Goal: Task Accomplishment & Management: Manage account settings

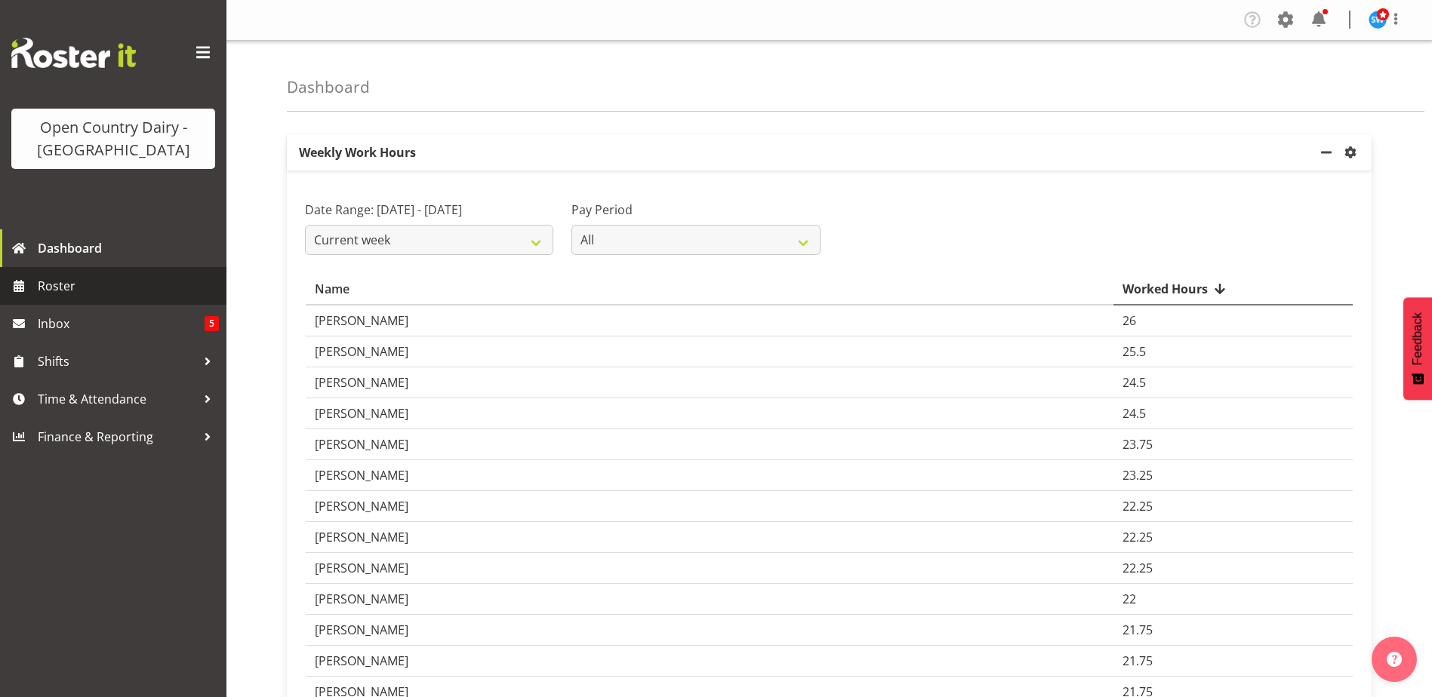
click at [54, 292] on span "Roster" at bounding box center [128, 286] width 181 height 23
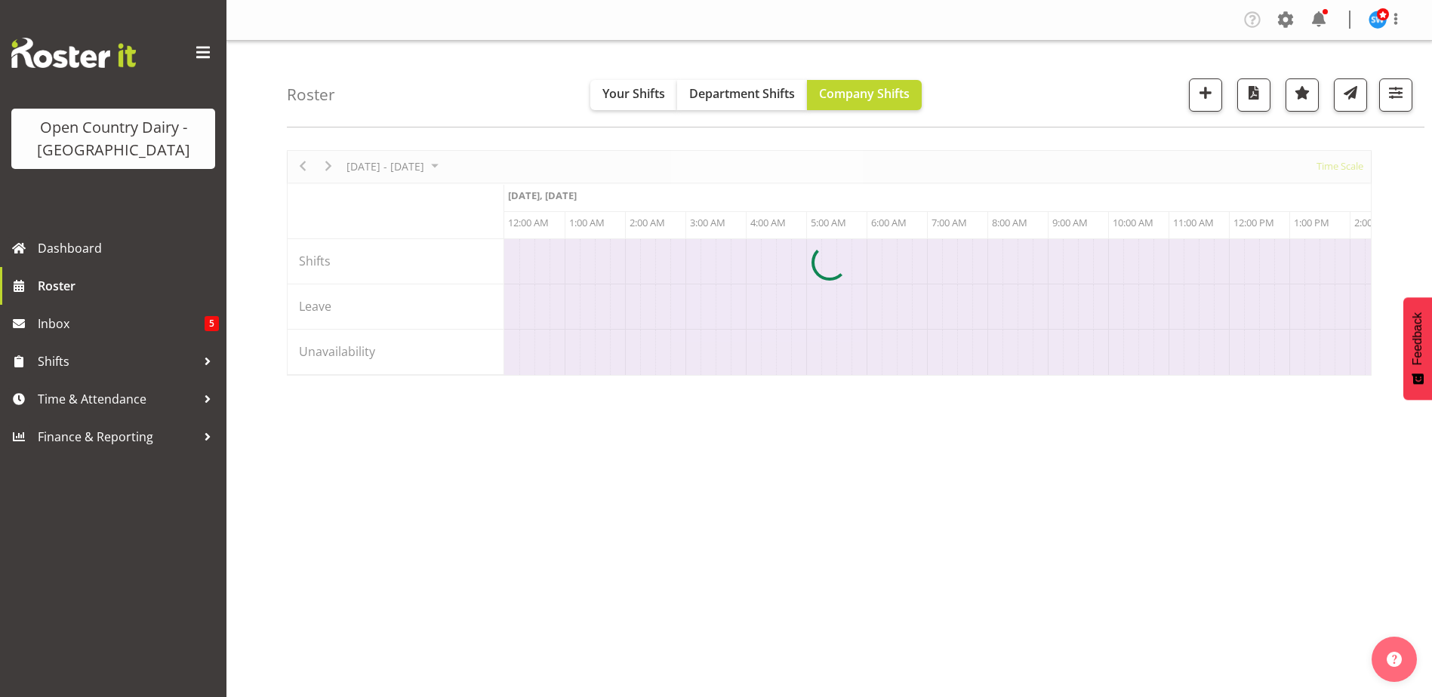
scroll to position [0, 2899]
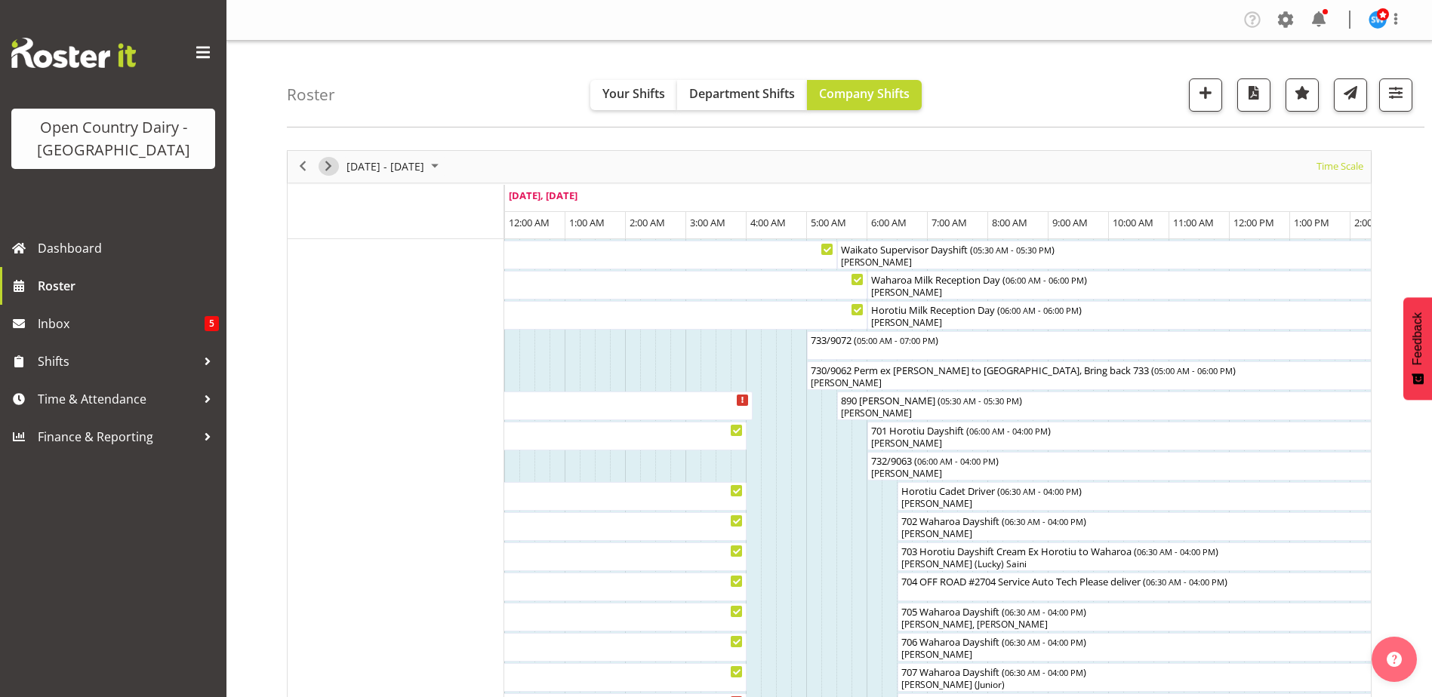
click at [327, 164] on span "Next" at bounding box center [328, 166] width 18 height 19
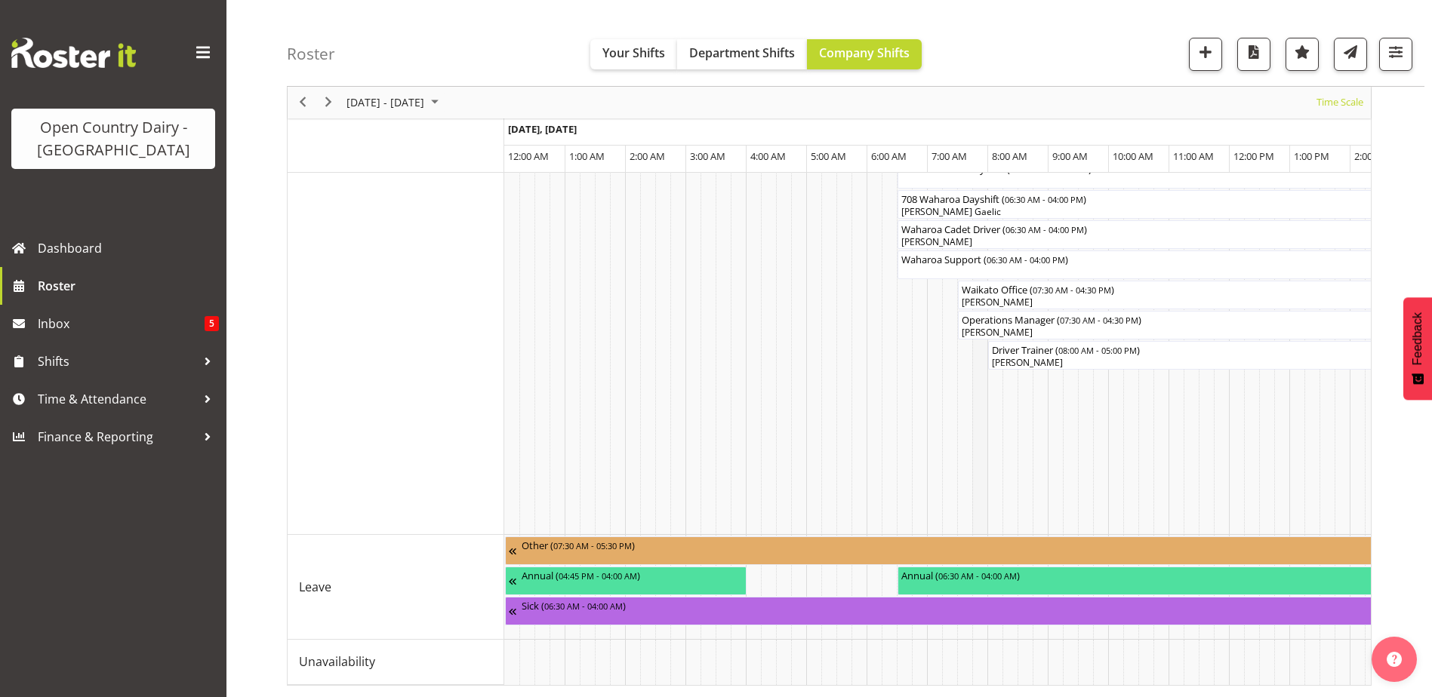
scroll to position [1300, 0]
click at [608, 599] on span "06:30 AM - 04:00 AM" at bounding box center [582, 605] width 79 height 12
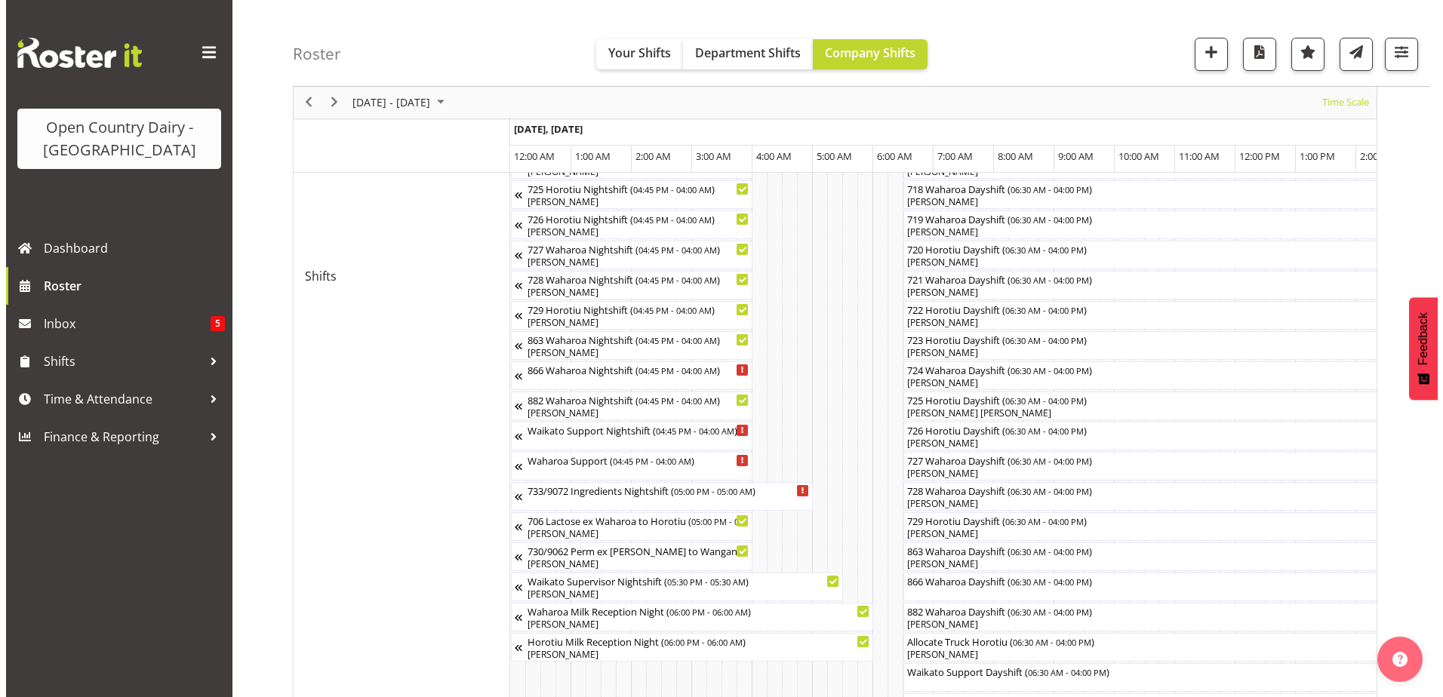
scroll to position [830, 0]
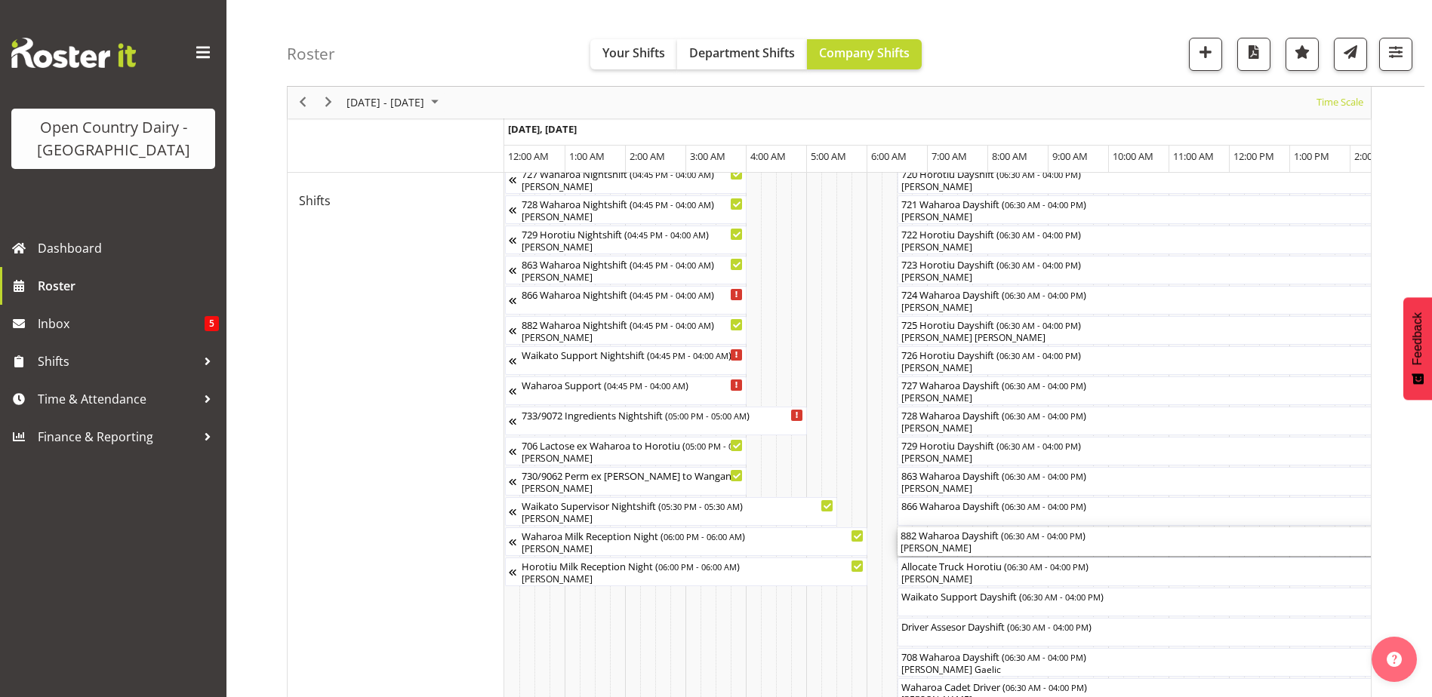
click at [928, 546] on div "[PERSON_NAME]" at bounding box center [1185, 549] width 568 height 14
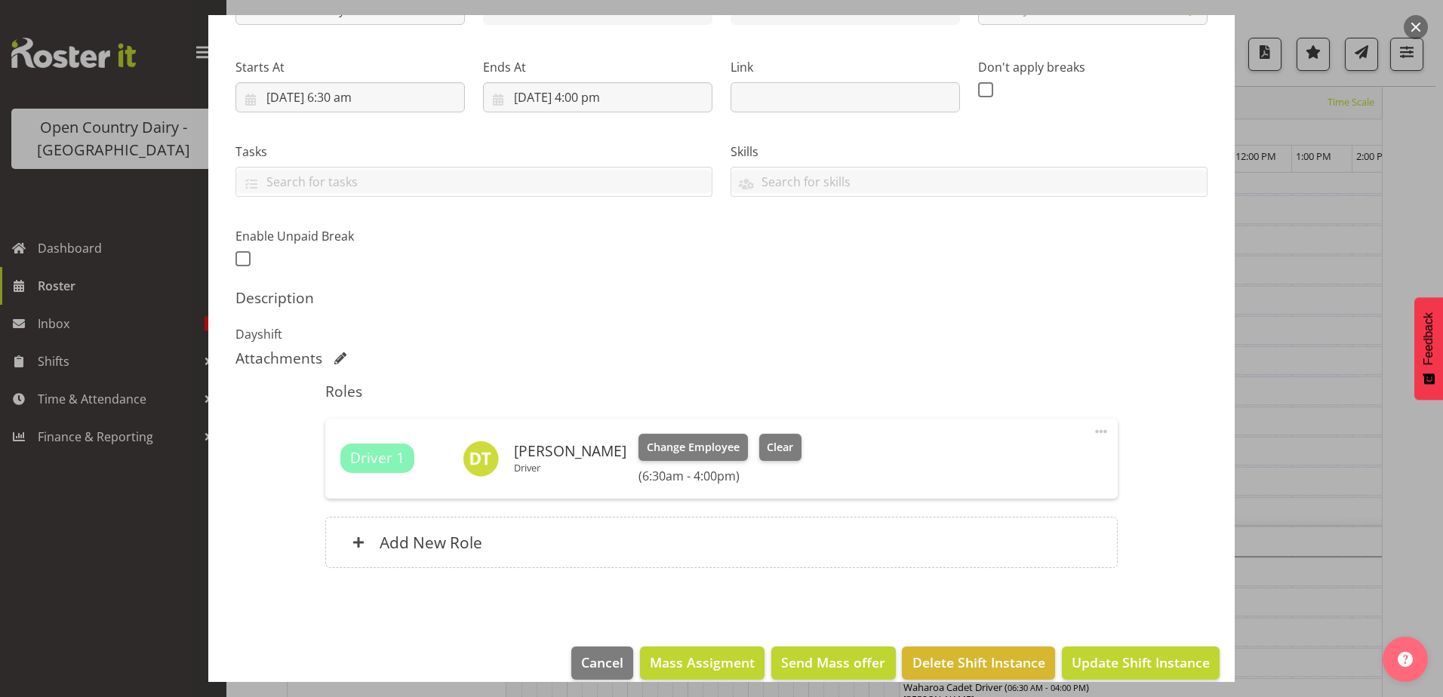
scroll to position [226, 0]
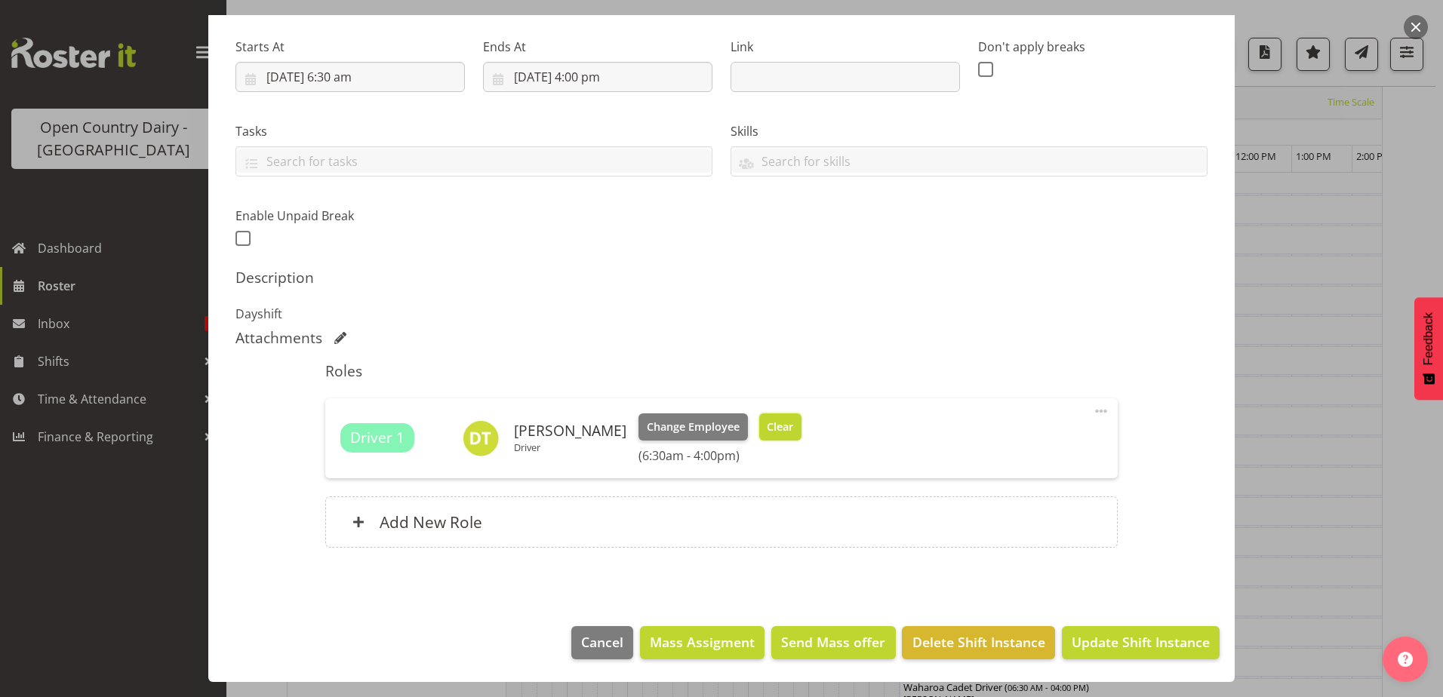
click at [767, 423] on span "Clear" at bounding box center [780, 427] width 26 height 17
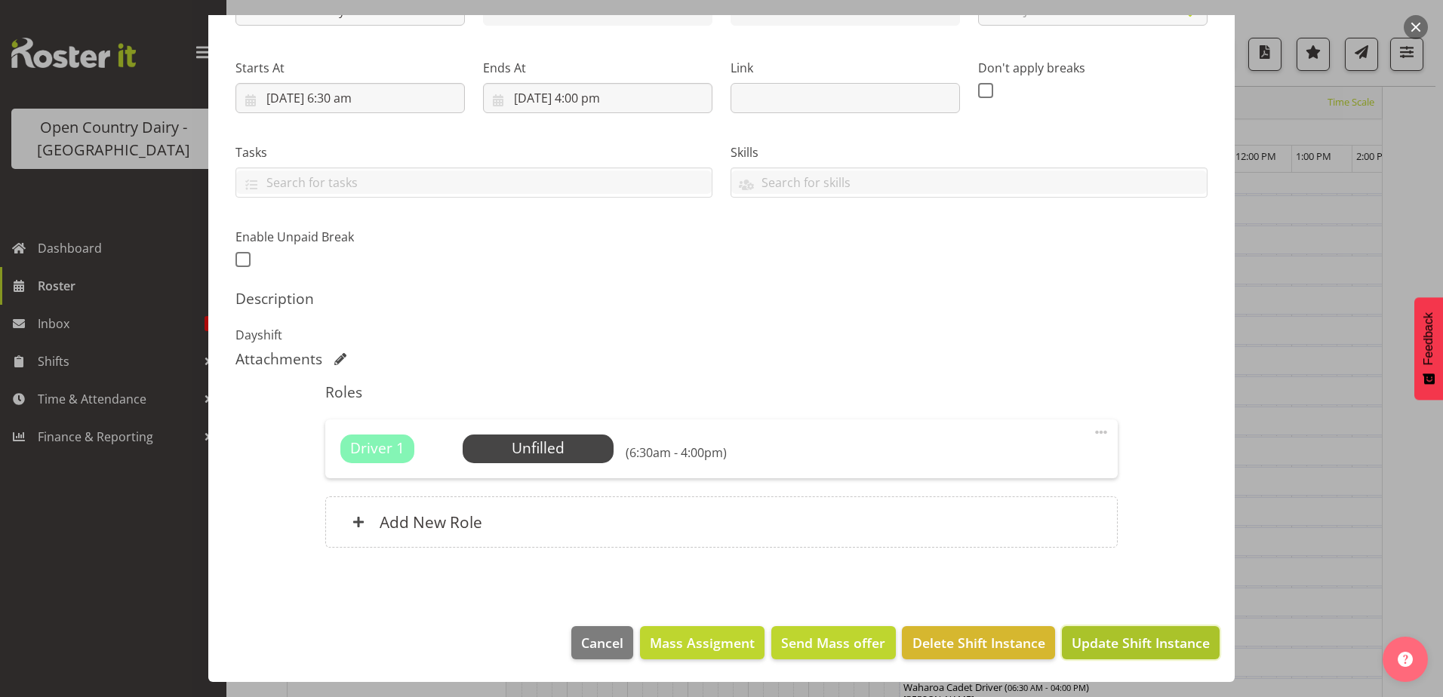
click at [1113, 645] on span "Update Shift Instance" at bounding box center [1141, 643] width 138 height 20
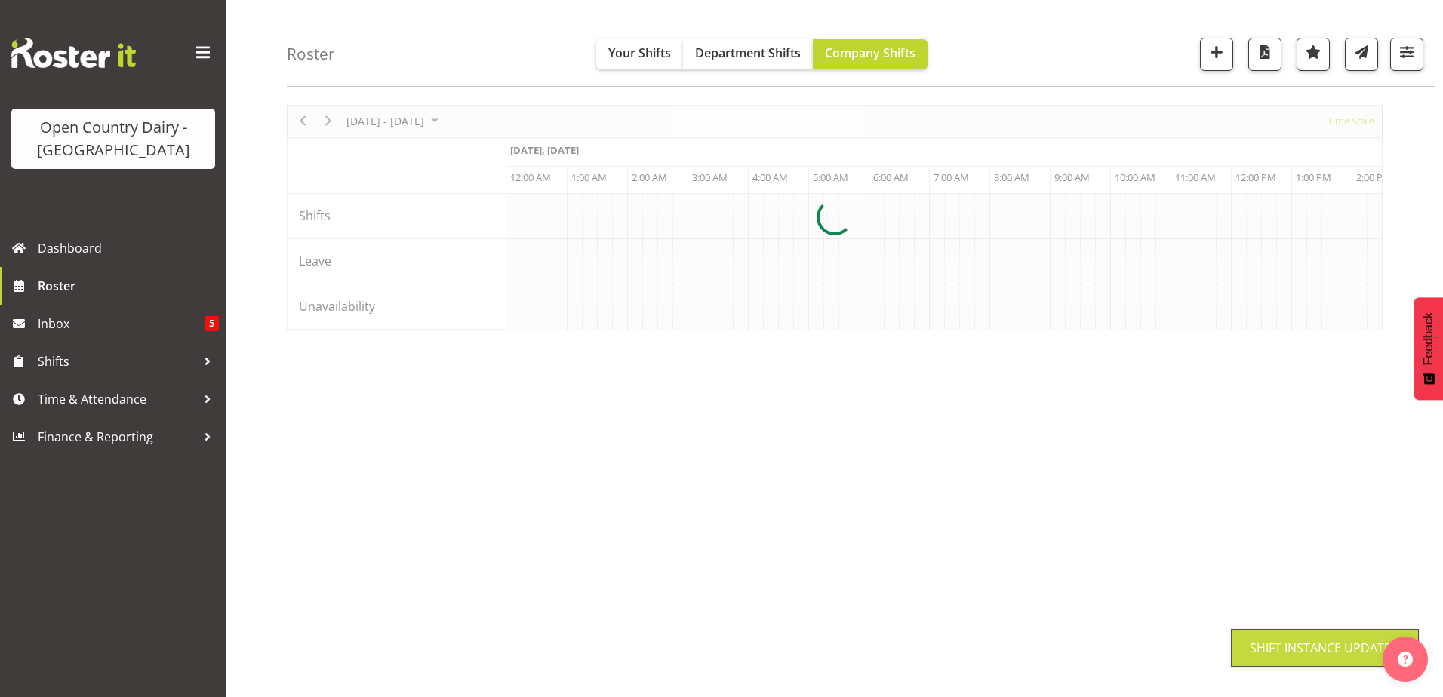
scroll to position [45, 0]
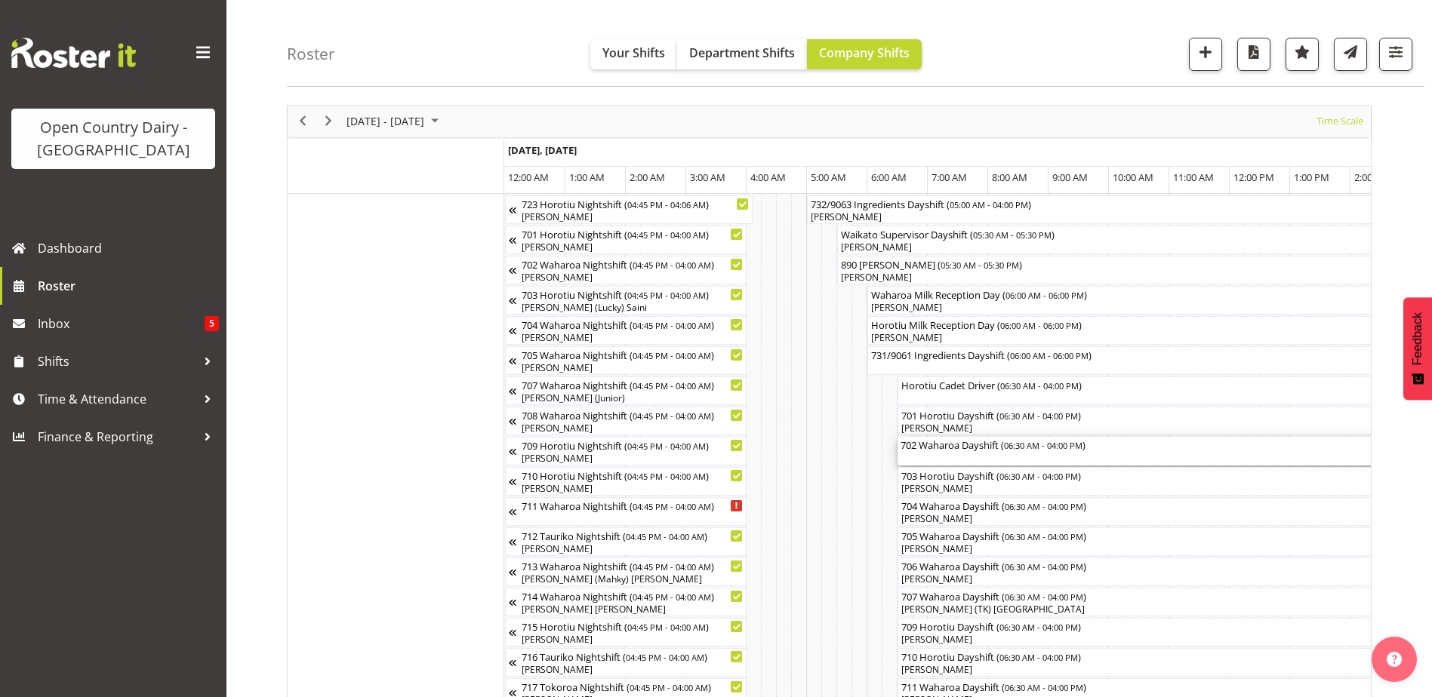
click at [932, 451] on div "702 Waharoa Dayshift ( 06:30 AM - 04:00 PM )" at bounding box center [1185, 444] width 568 height 15
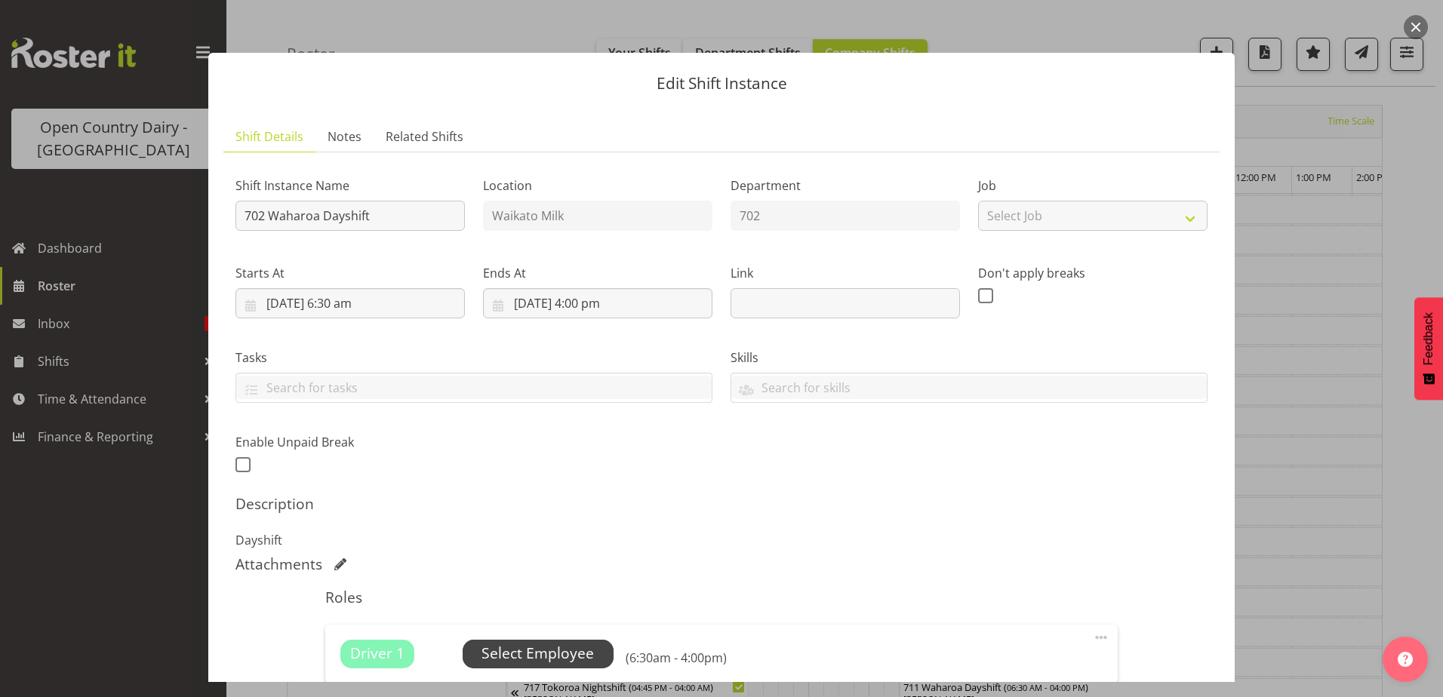
click at [541, 657] on span "Select Employee" at bounding box center [538, 654] width 112 height 22
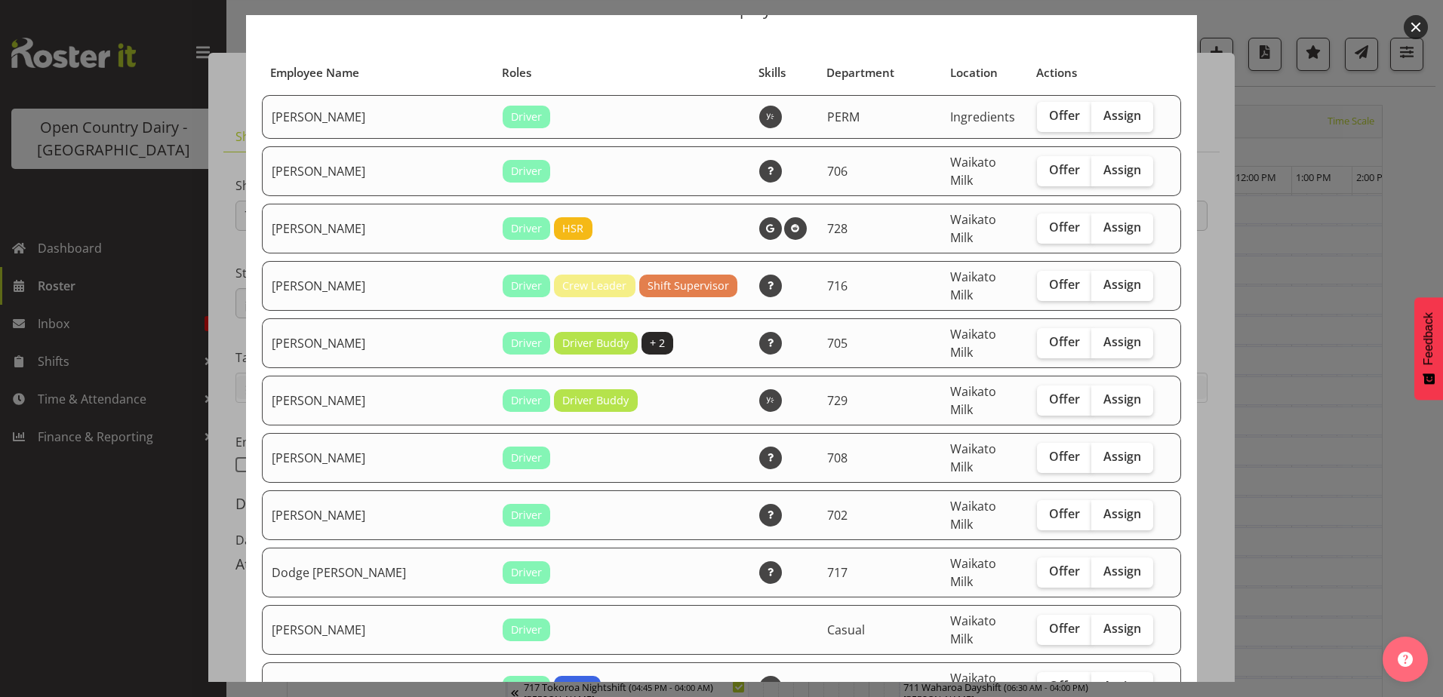
scroll to position [151, 0]
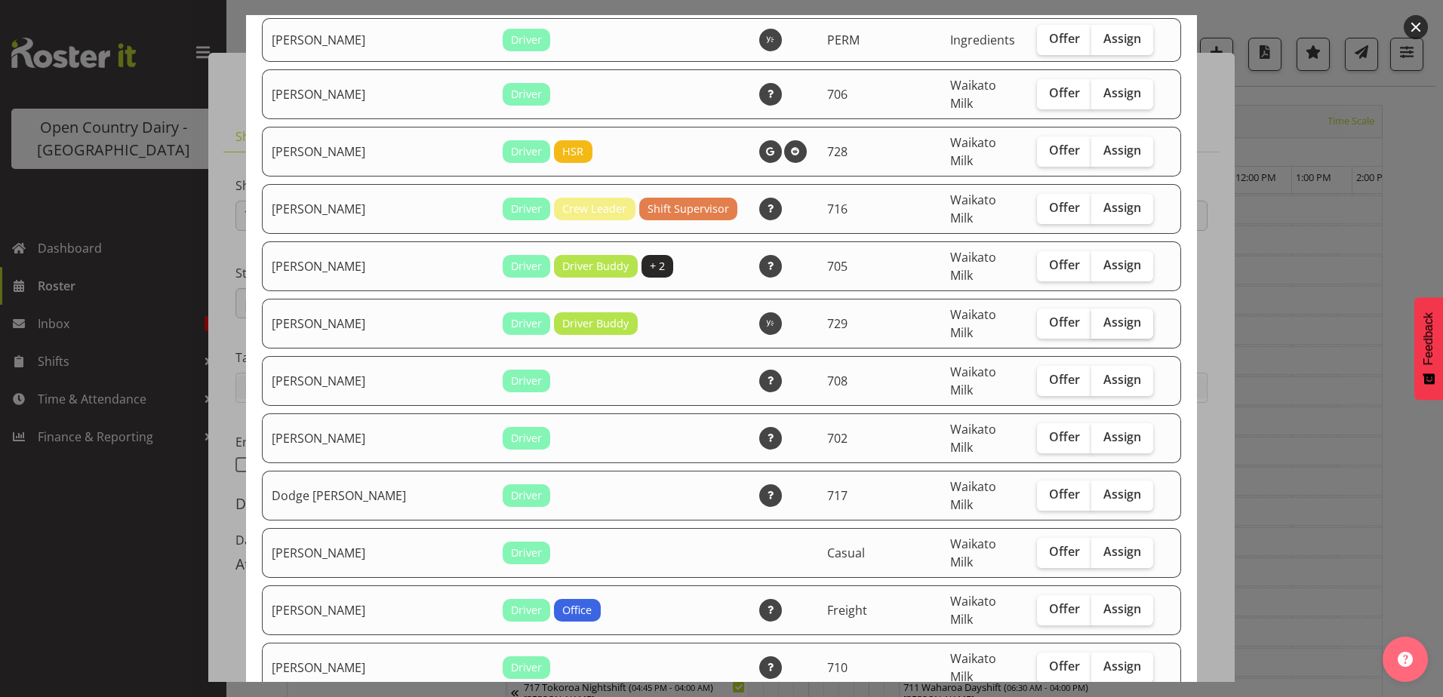
click at [1104, 315] on span "Assign" at bounding box center [1123, 322] width 38 height 15
click at [1099, 318] on input "Assign" at bounding box center [1096, 323] width 10 height 10
checkbox input "true"
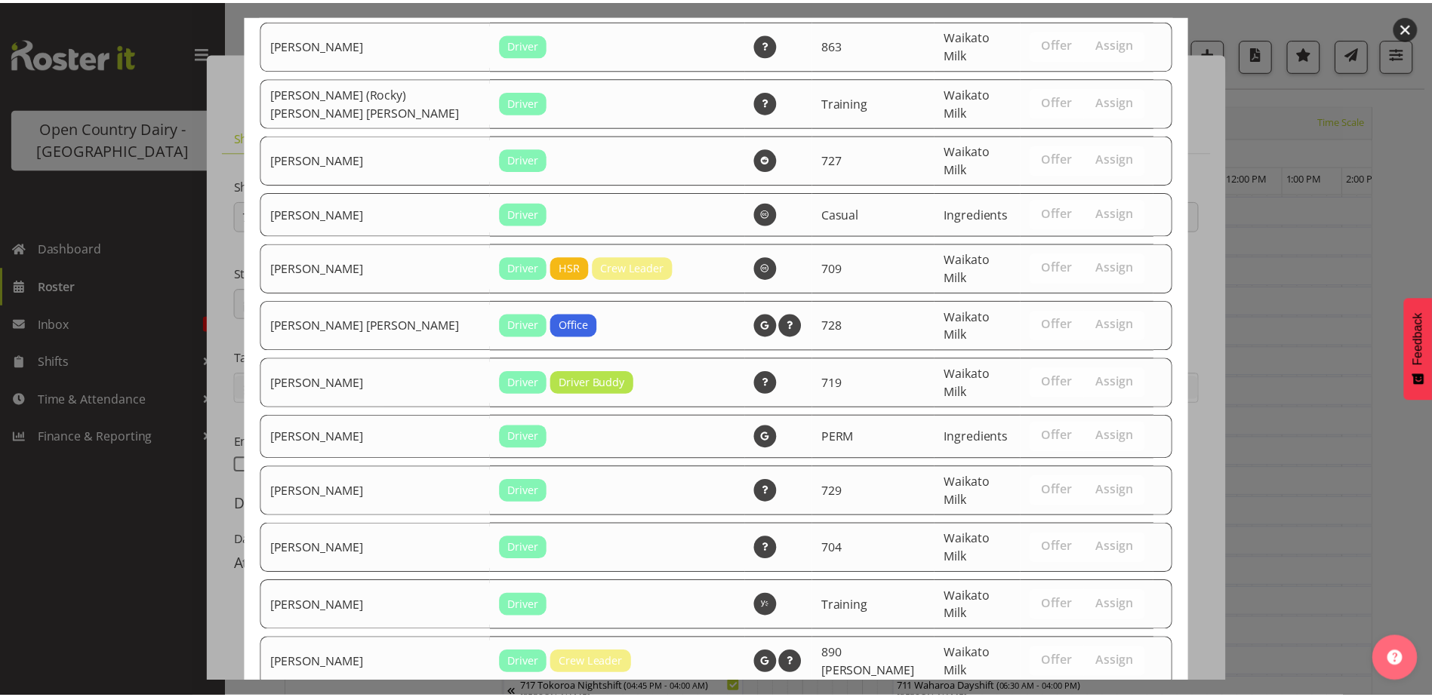
scroll to position [1627, 0]
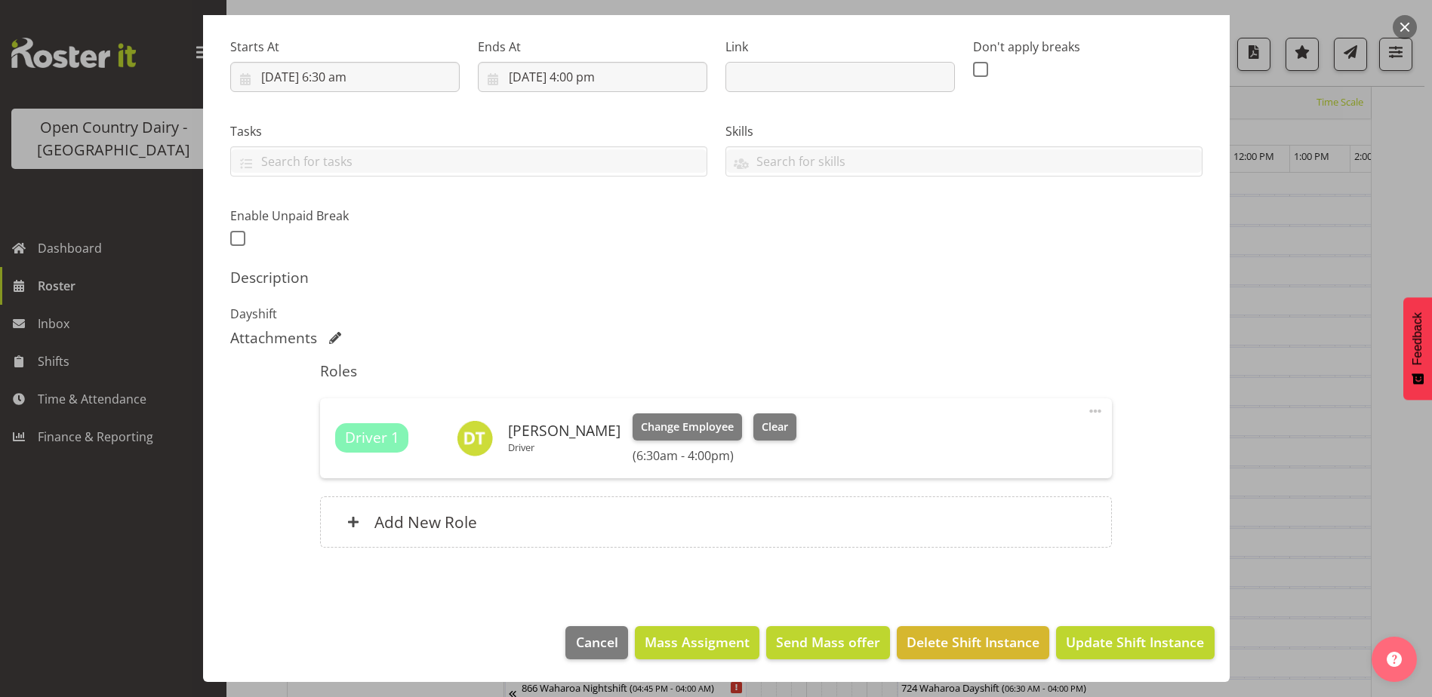
scroll to position [649, 0]
click at [1128, 642] on span "Update Shift Instance" at bounding box center [1135, 643] width 138 height 20
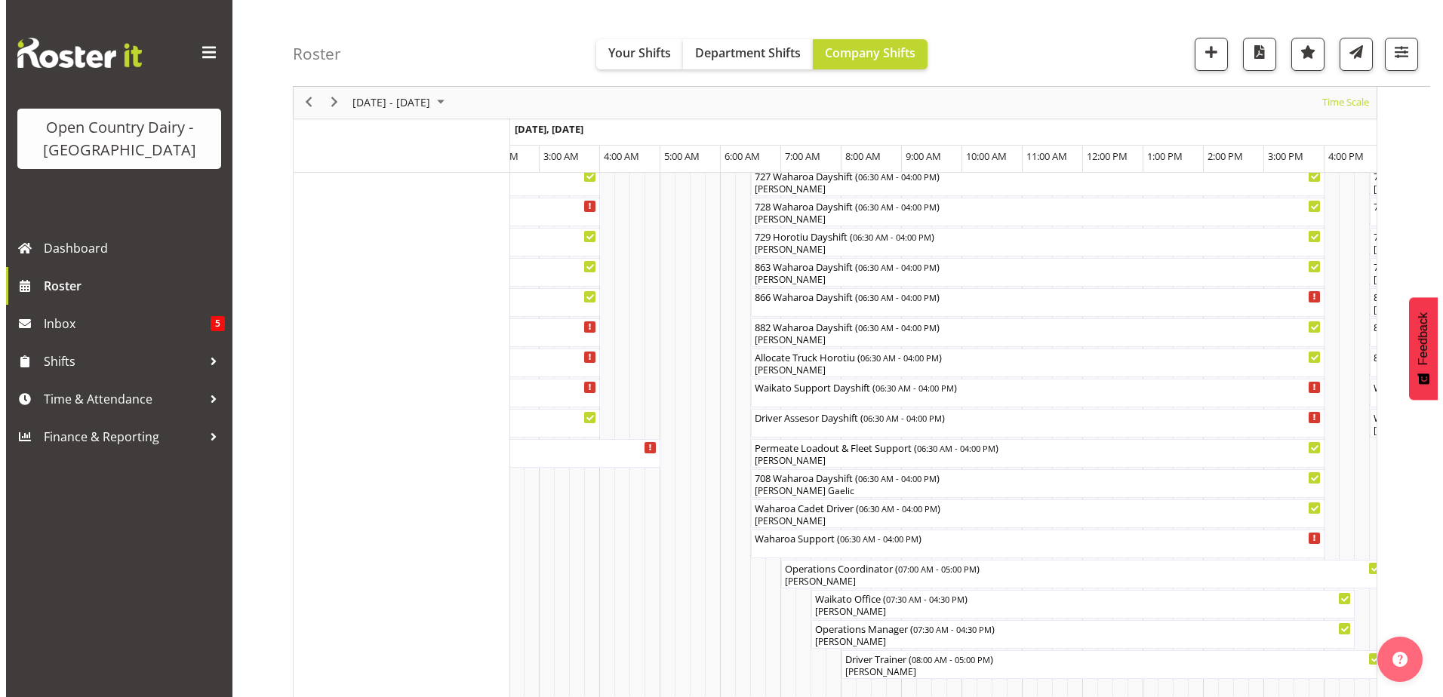
scroll to position [0, 0]
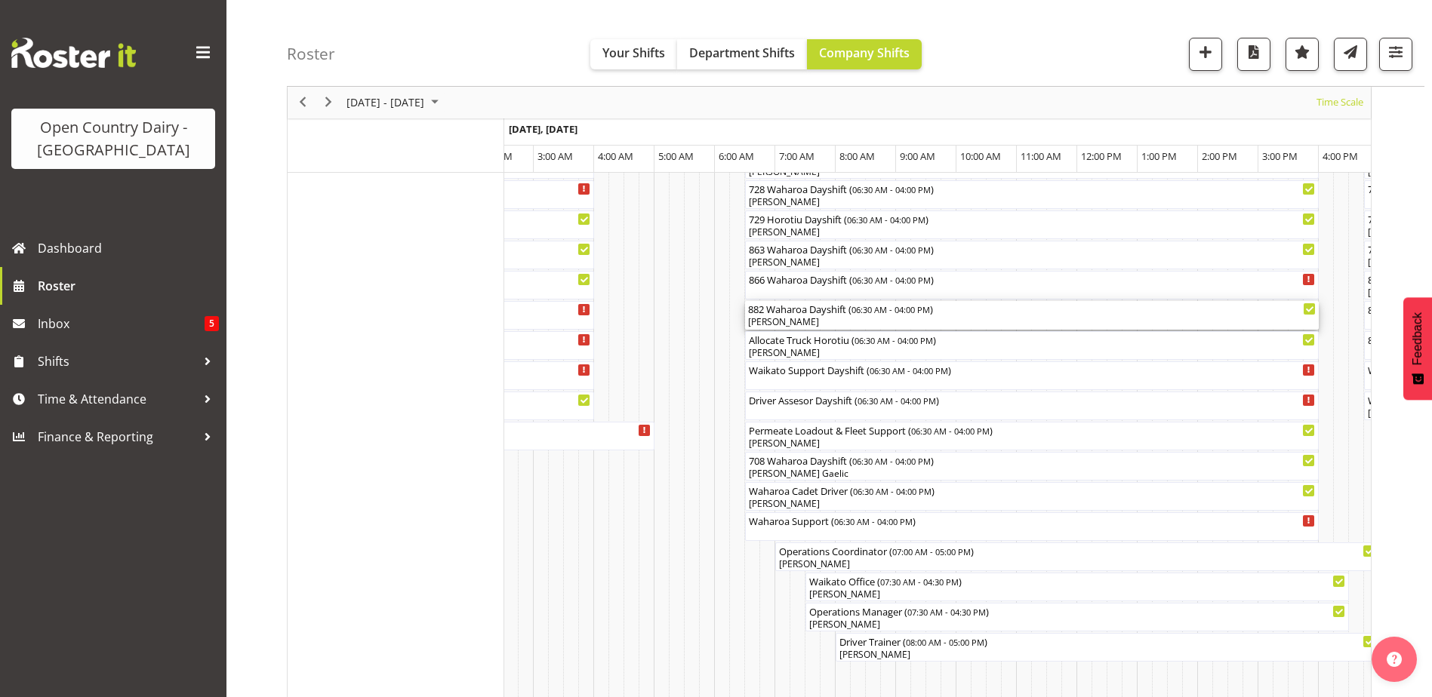
click at [774, 323] on div "[PERSON_NAME]" at bounding box center [1032, 323] width 568 height 14
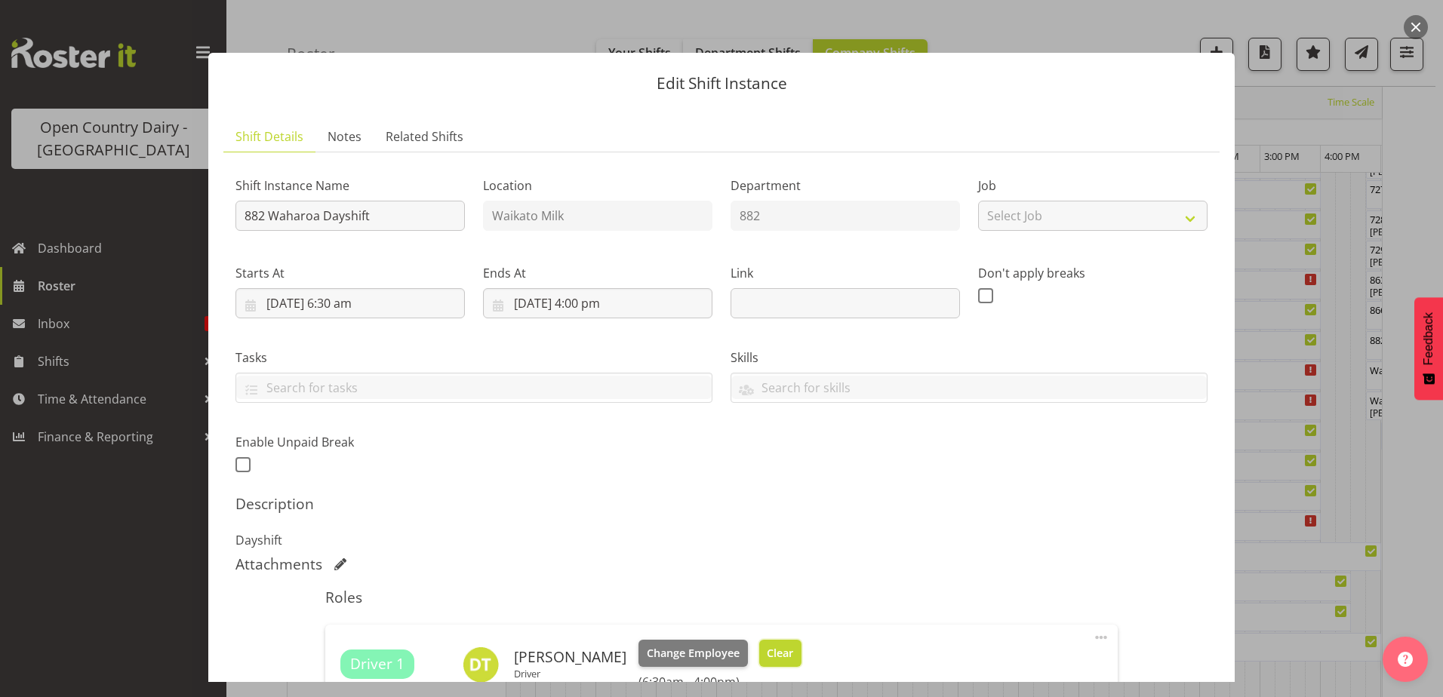
click at [767, 651] on span "Clear" at bounding box center [780, 653] width 26 height 17
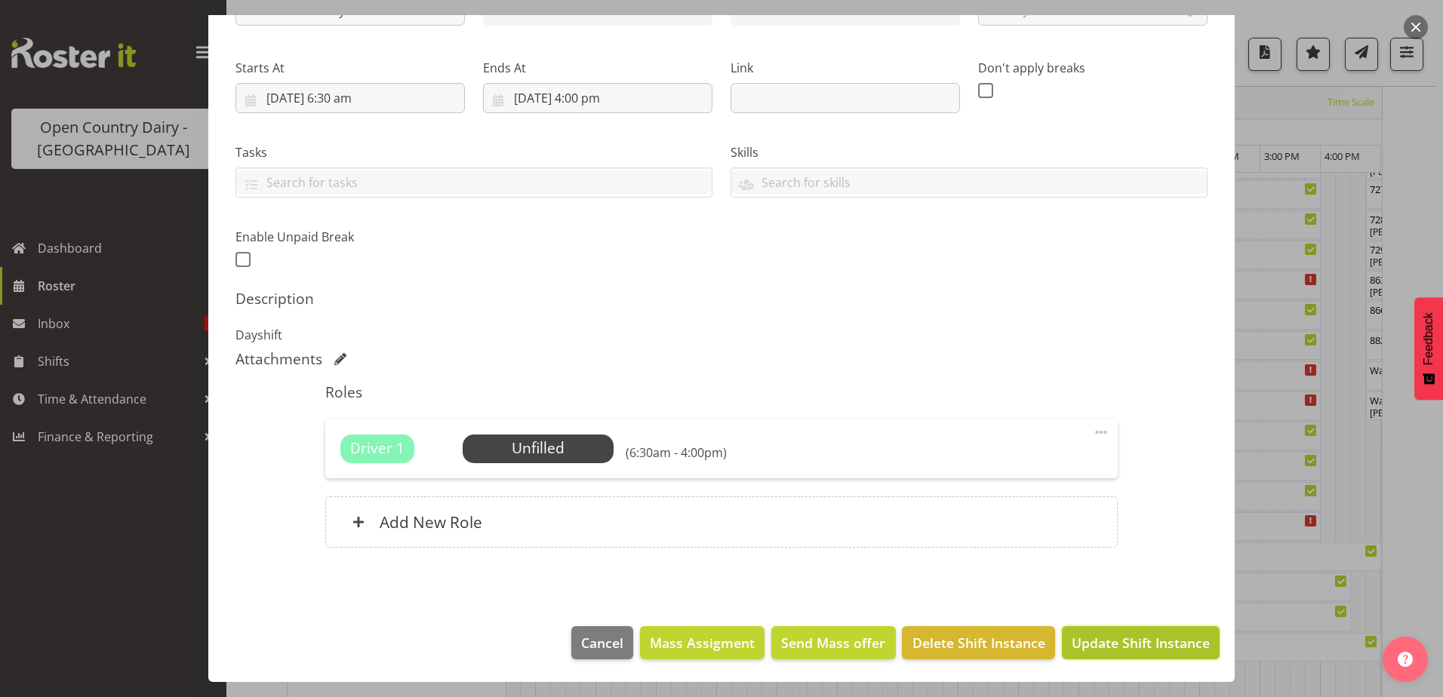
click at [1138, 645] on span "Update Shift Instance" at bounding box center [1141, 643] width 138 height 20
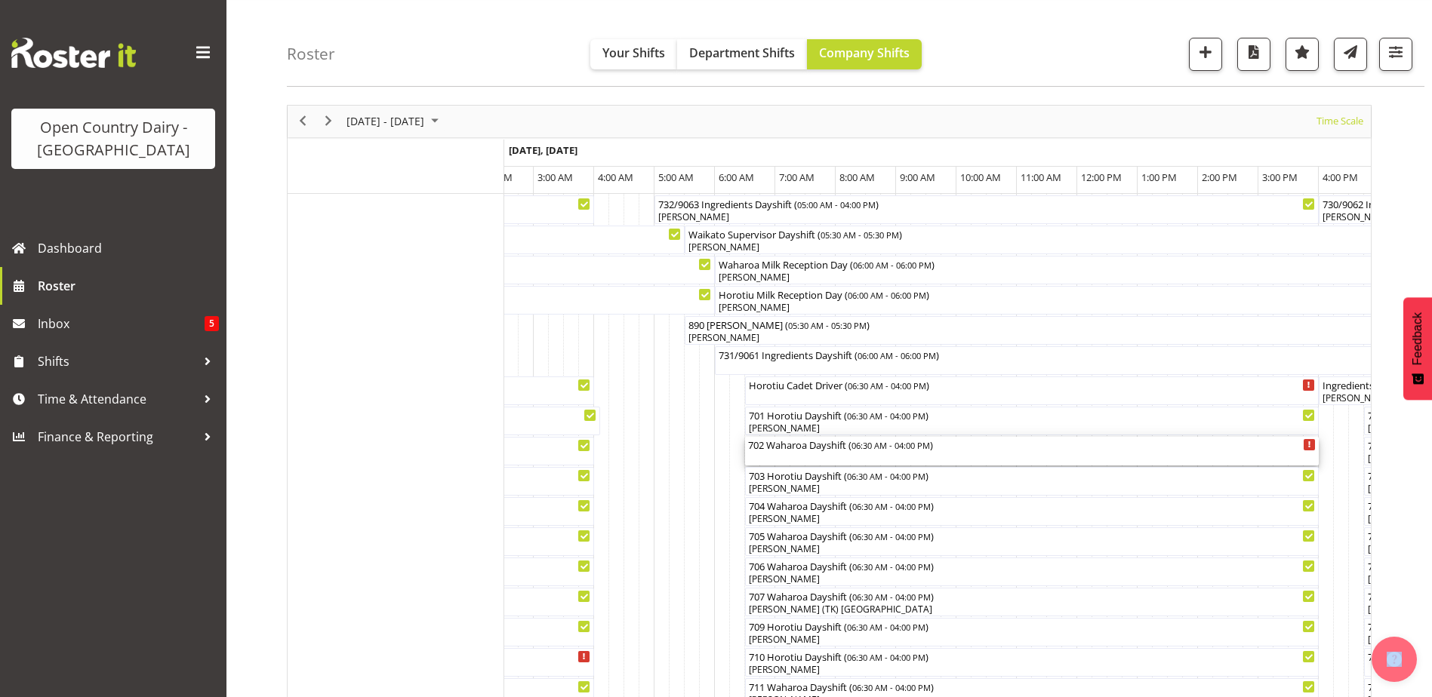
click at [796, 453] on div "702 Waharoa Dayshift ( 06:30 AM - 04:00 PM )" at bounding box center [1032, 451] width 568 height 29
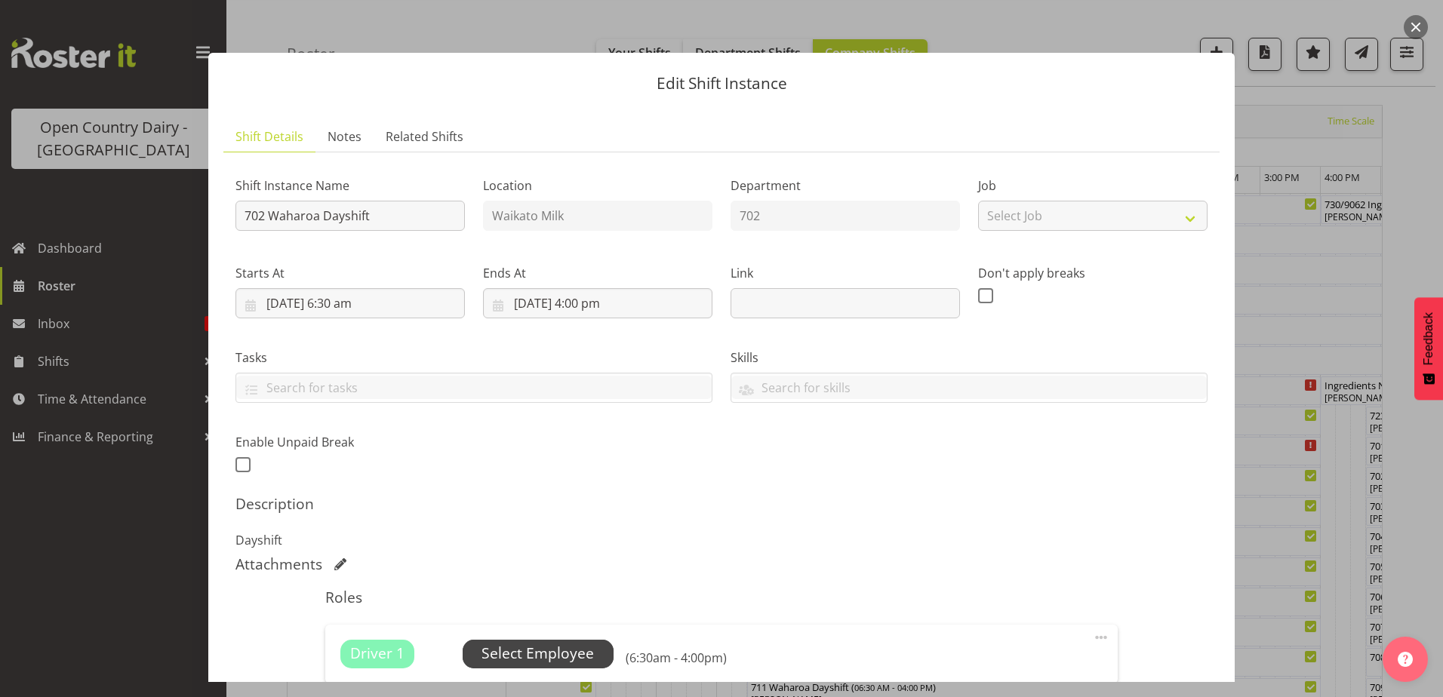
click at [530, 648] on span "Select Employee" at bounding box center [538, 654] width 112 height 22
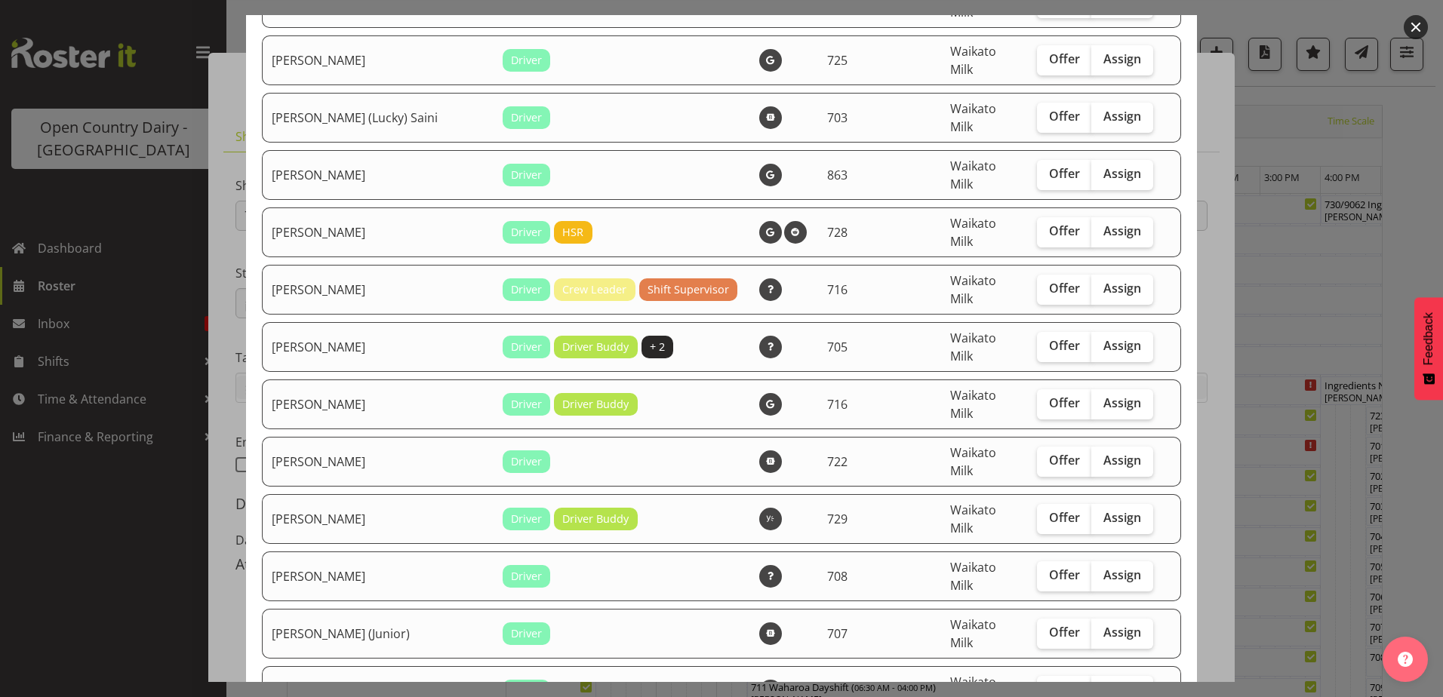
scroll to position [604, 0]
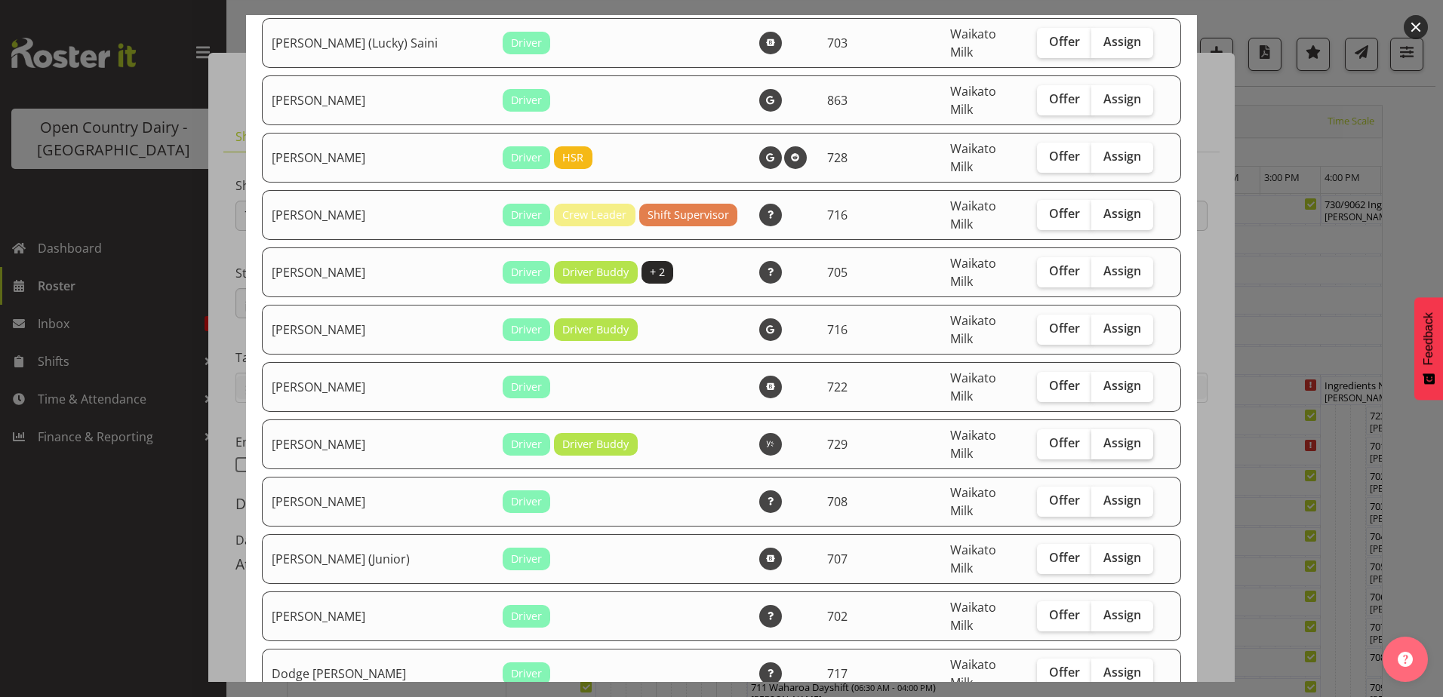
click at [1111, 436] on span "Assign" at bounding box center [1123, 443] width 38 height 15
click at [1101, 439] on input "Assign" at bounding box center [1096, 444] width 10 height 10
checkbox input "true"
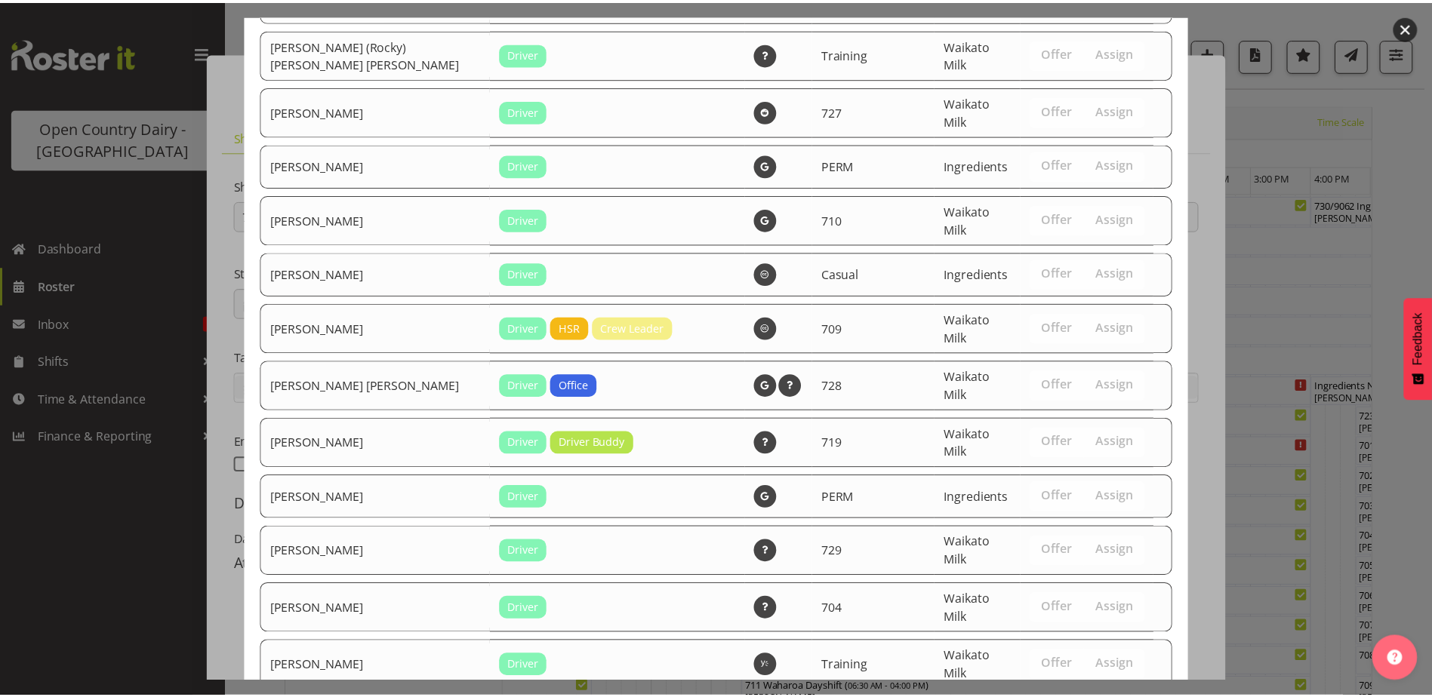
scroll to position [3012, 0]
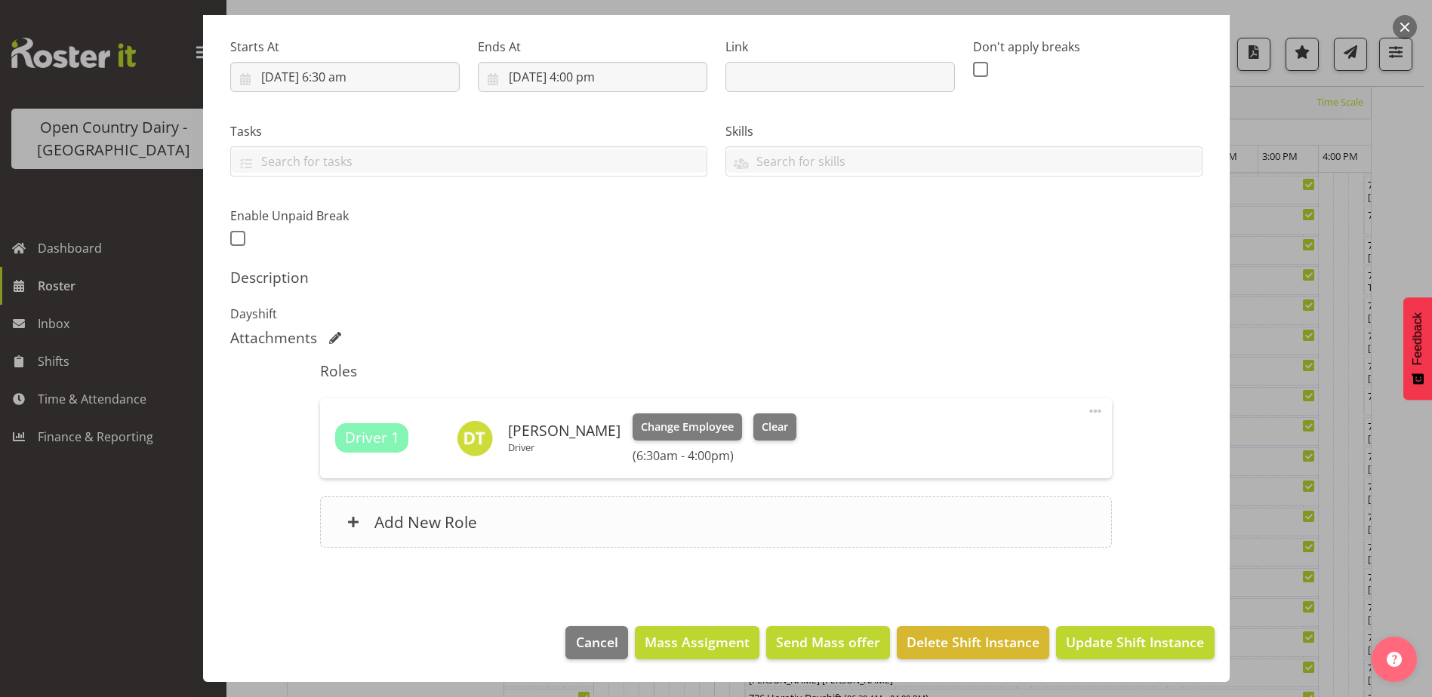
scroll to position [574, 0]
click at [1116, 637] on span "Update Shift Instance" at bounding box center [1135, 643] width 138 height 20
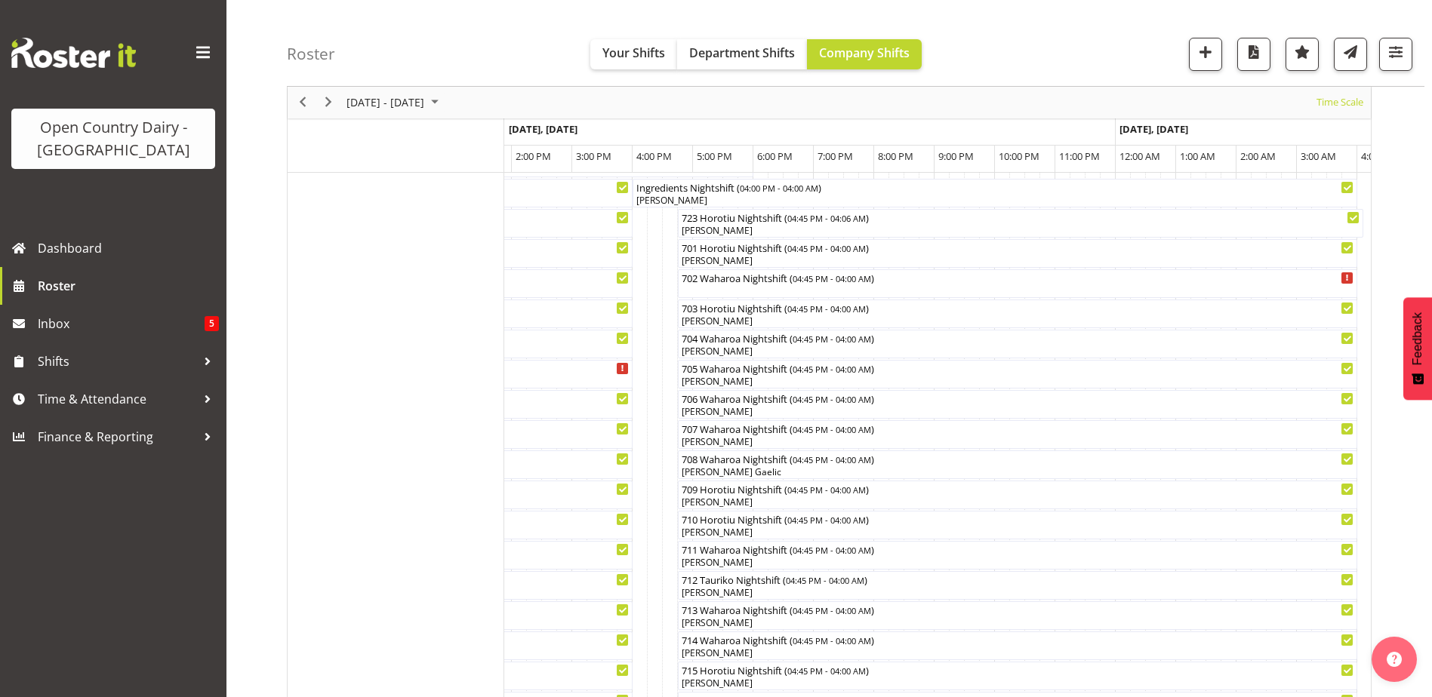
scroll to position [19, 0]
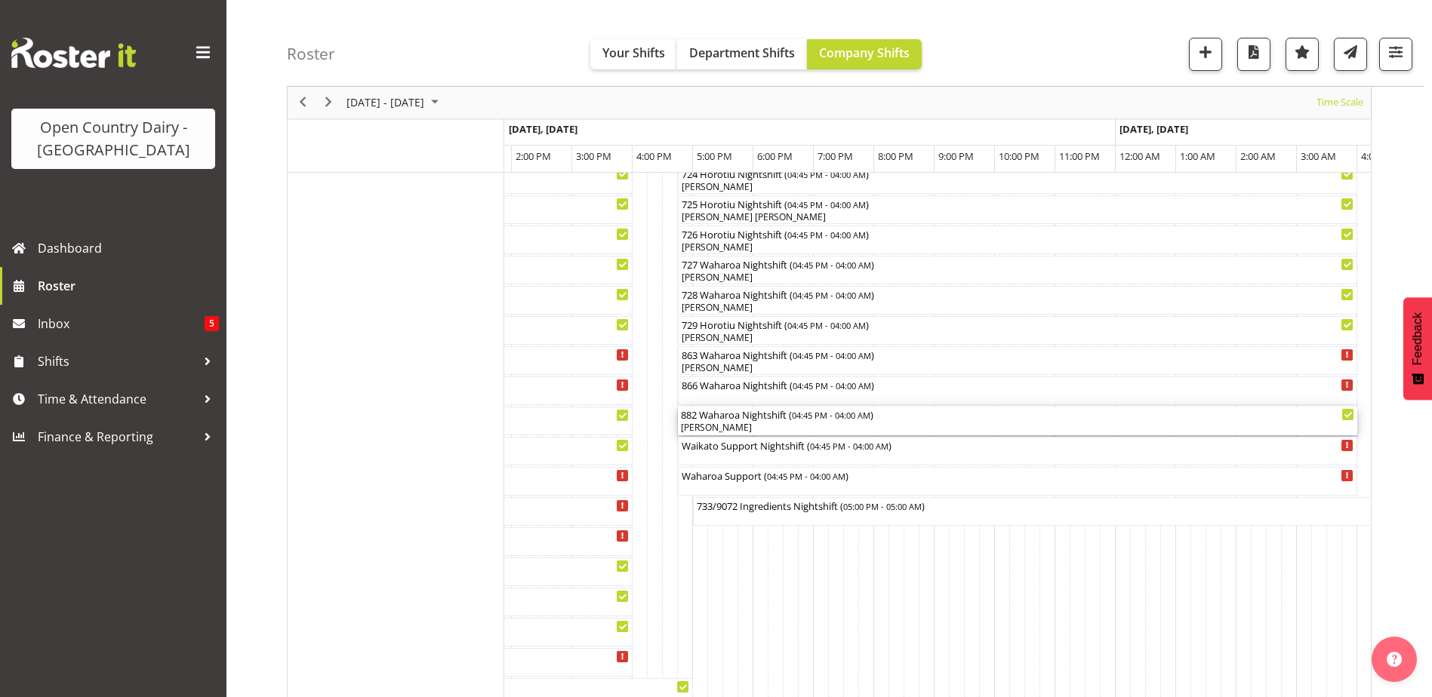
click at [725, 425] on div "[PERSON_NAME]" at bounding box center [1017, 428] width 673 height 14
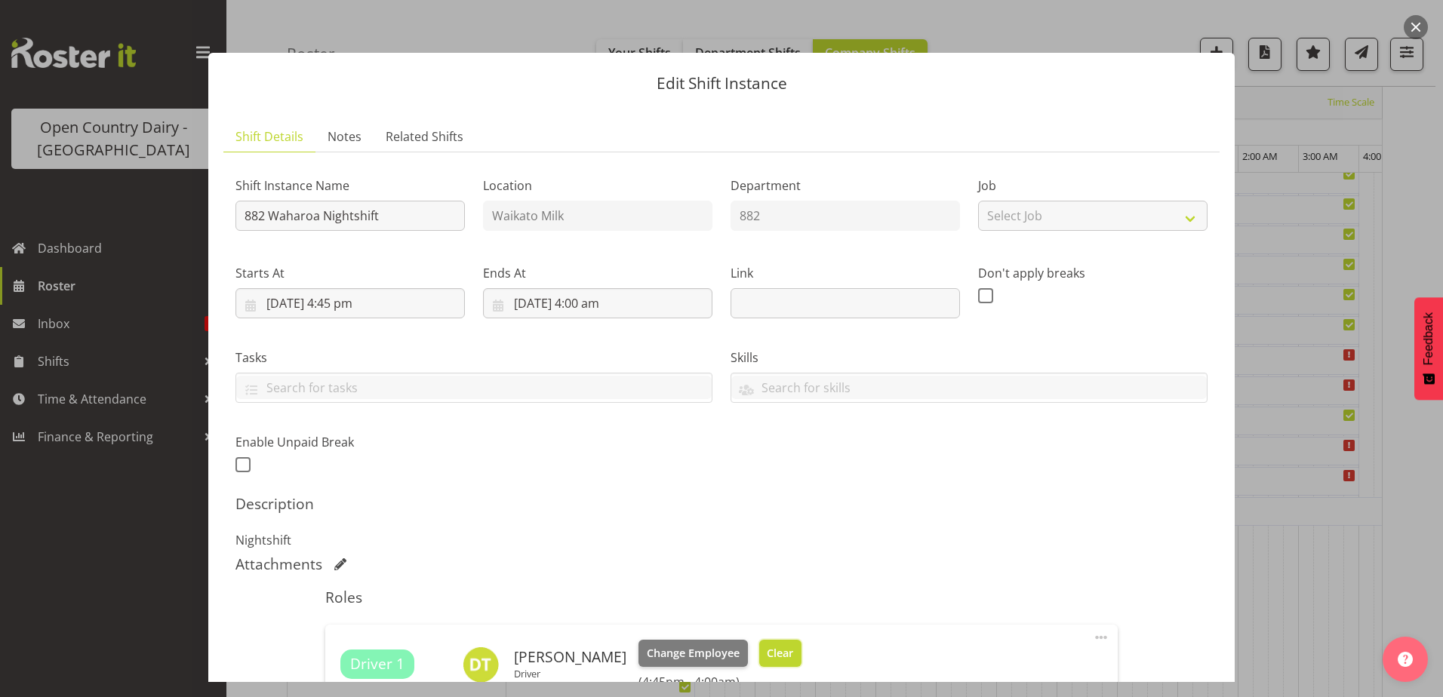
click at [772, 649] on span "Clear" at bounding box center [780, 653] width 26 height 17
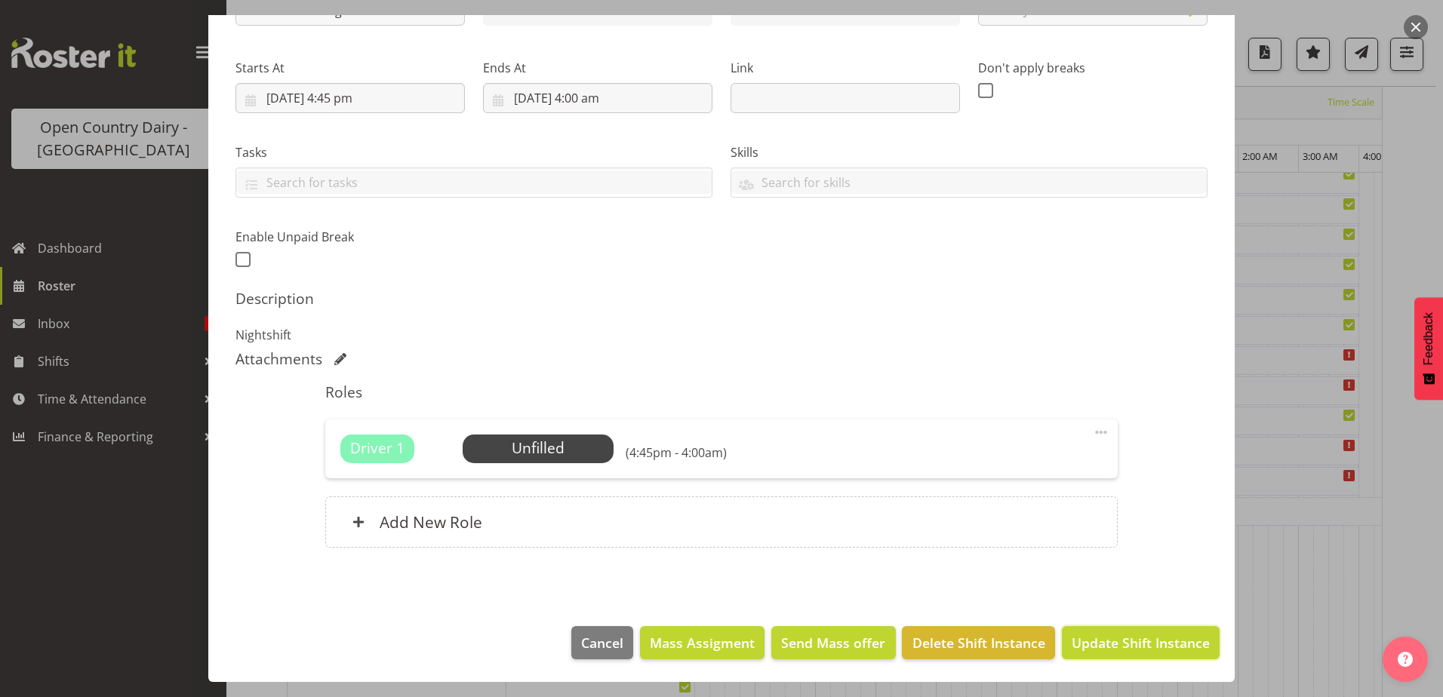
click at [1131, 642] on span "Update Shift Instance" at bounding box center [1141, 643] width 138 height 20
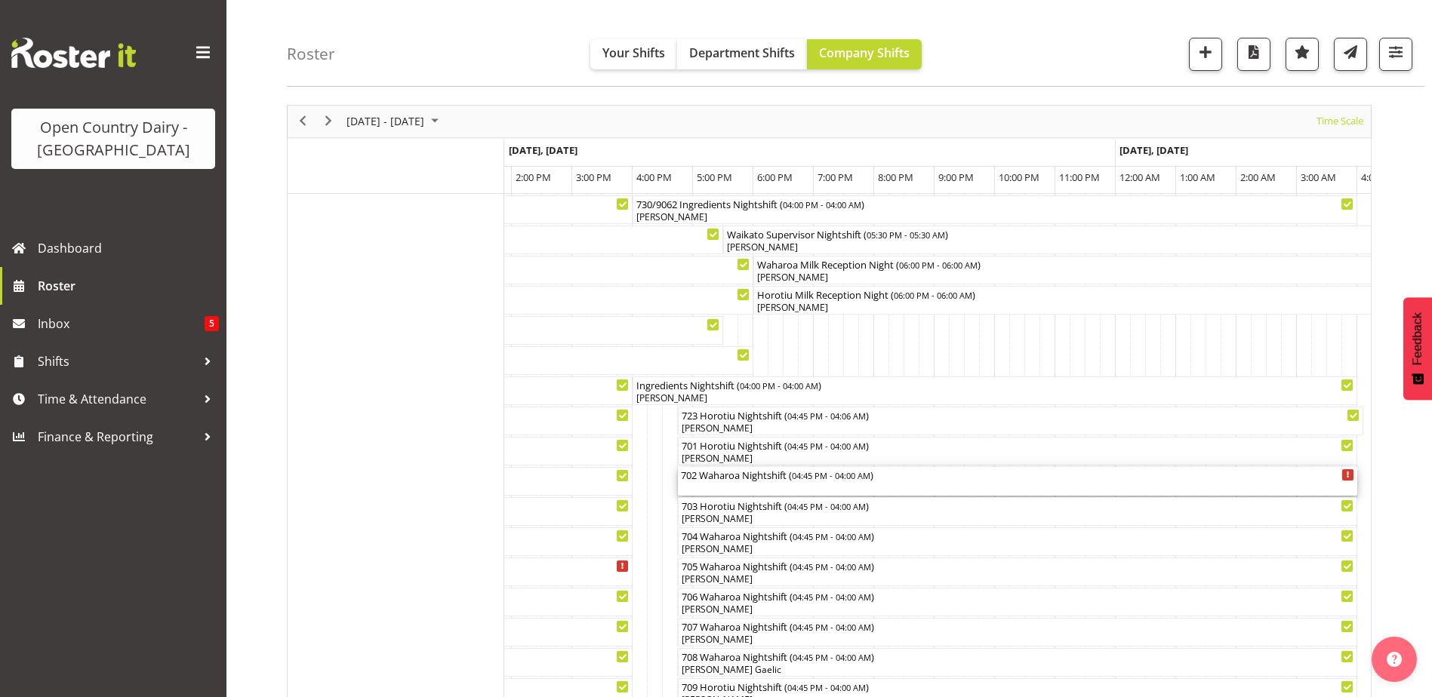
click at [727, 482] on div "702 Waharoa Nightshift ( 04:45 PM - 04:00 AM )" at bounding box center [1017, 474] width 673 height 15
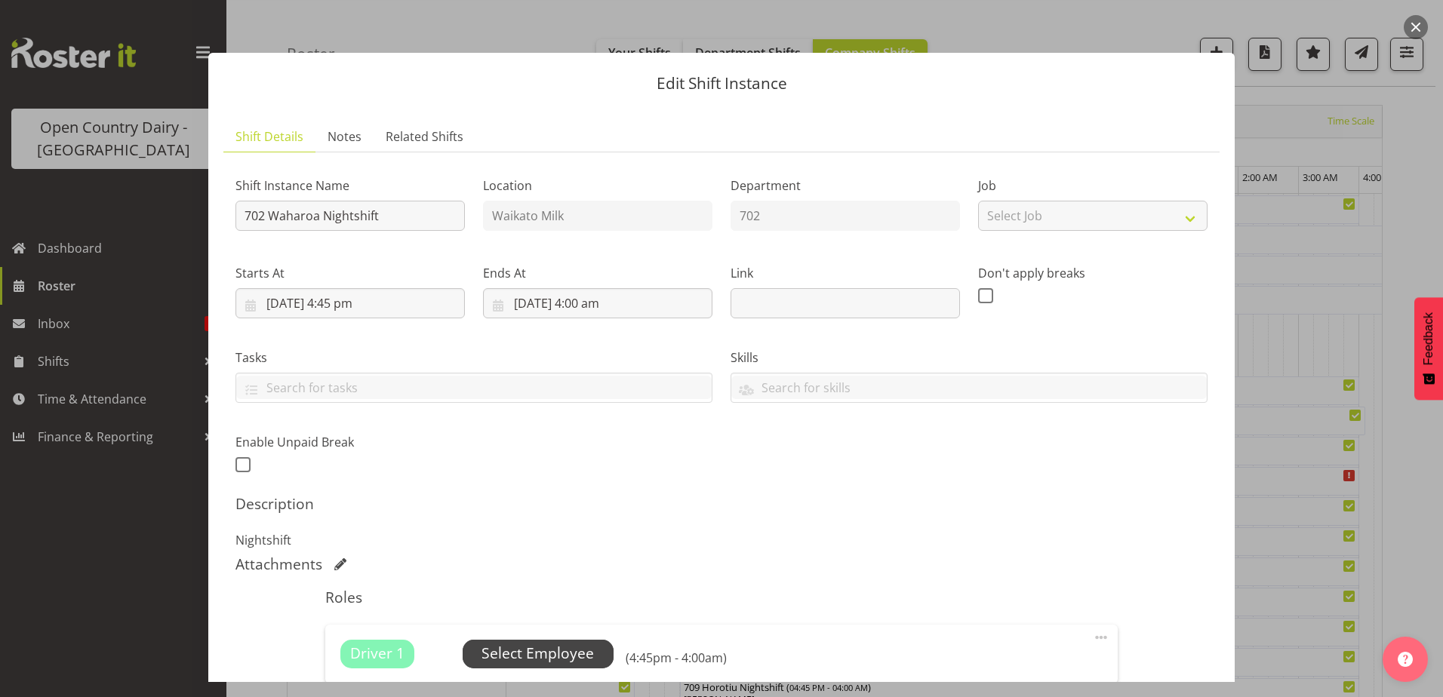
click at [519, 652] on span "Select Employee" at bounding box center [538, 654] width 112 height 22
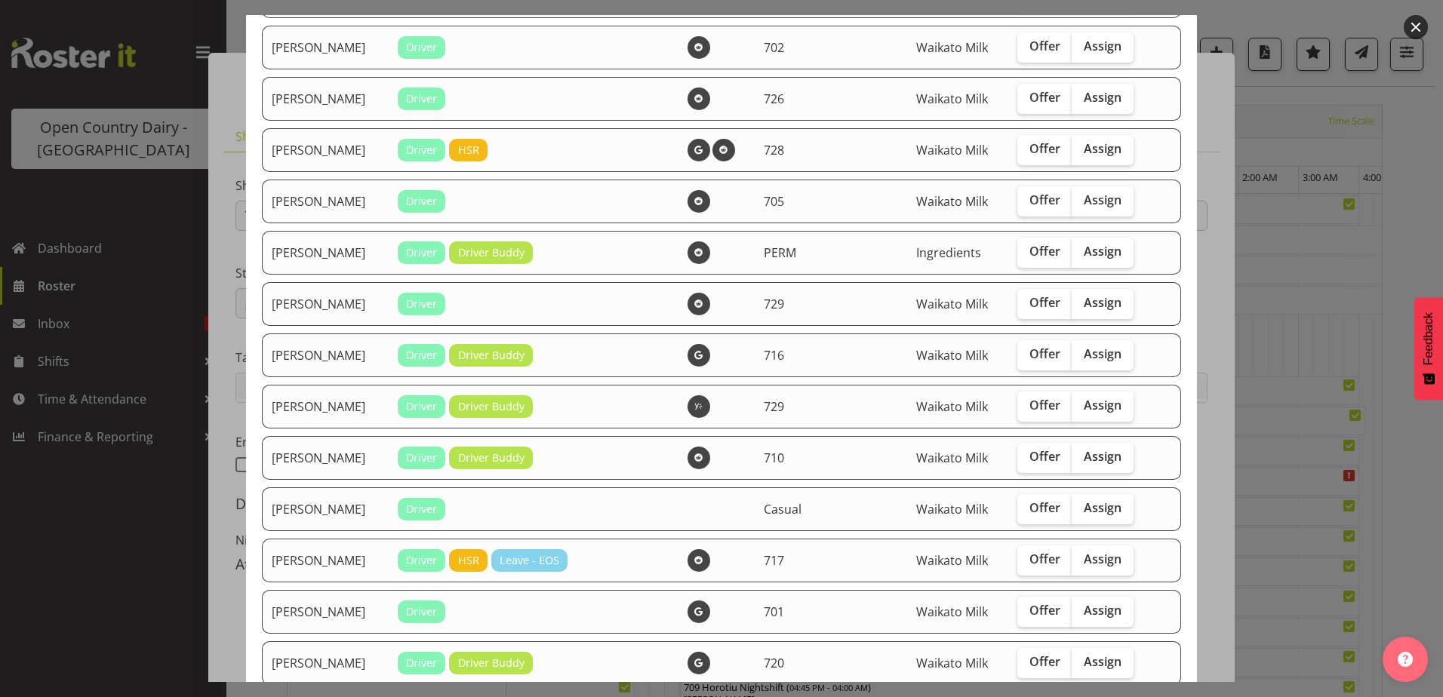
scroll to position [528, 0]
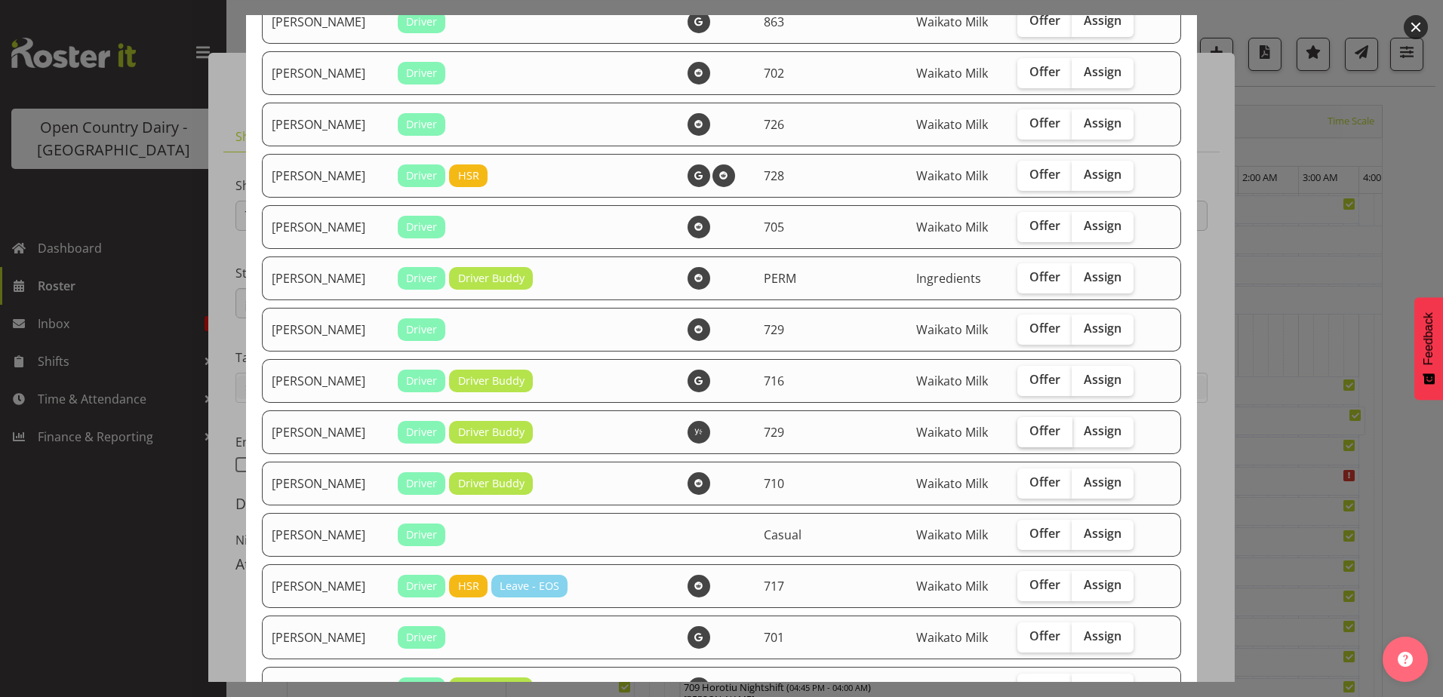
click at [1036, 430] on span "Offer" at bounding box center [1045, 430] width 31 height 15
click at [1027, 430] on input "Offer" at bounding box center [1022, 431] width 10 height 10
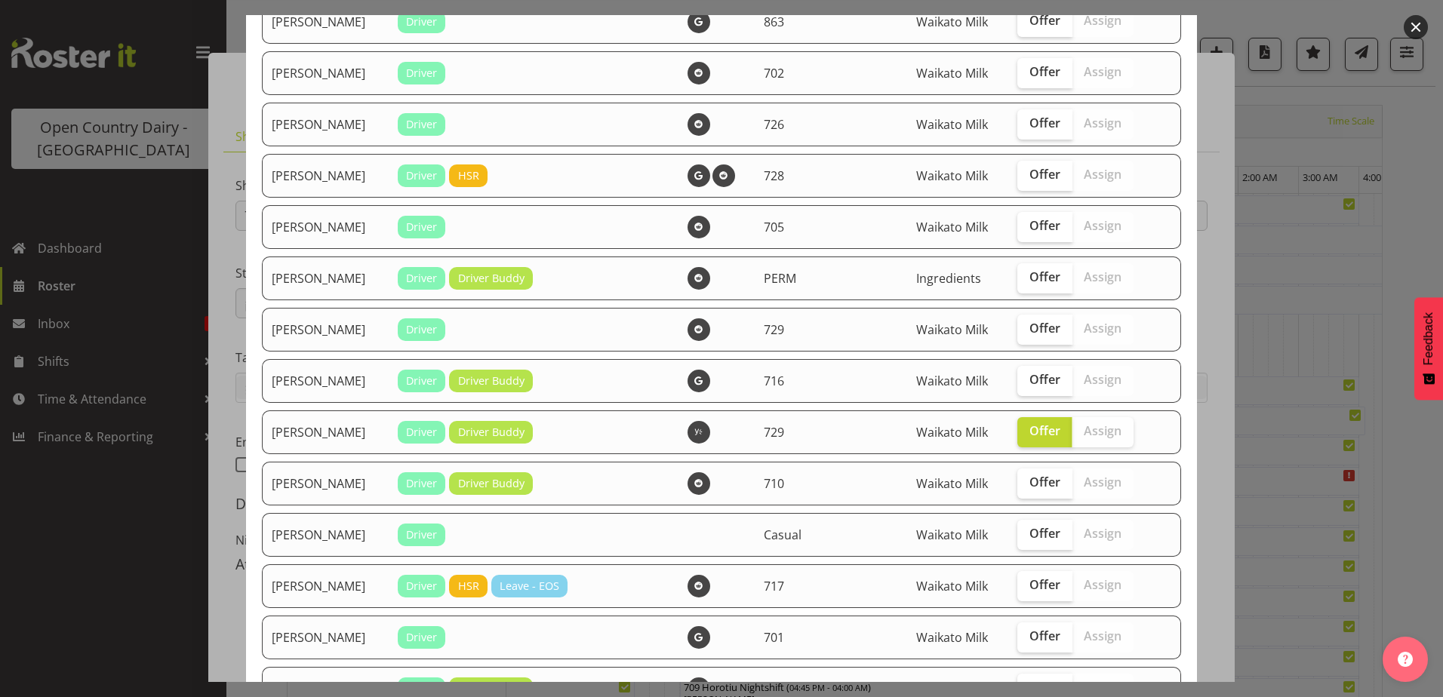
click at [1085, 433] on span "Assign" at bounding box center [1103, 430] width 38 height 15
click at [1030, 433] on span "Offer" at bounding box center [1045, 430] width 31 height 15
click at [1027, 433] on input "Offer" at bounding box center [1022, 431] width 10 height 10
checkbox input "false"
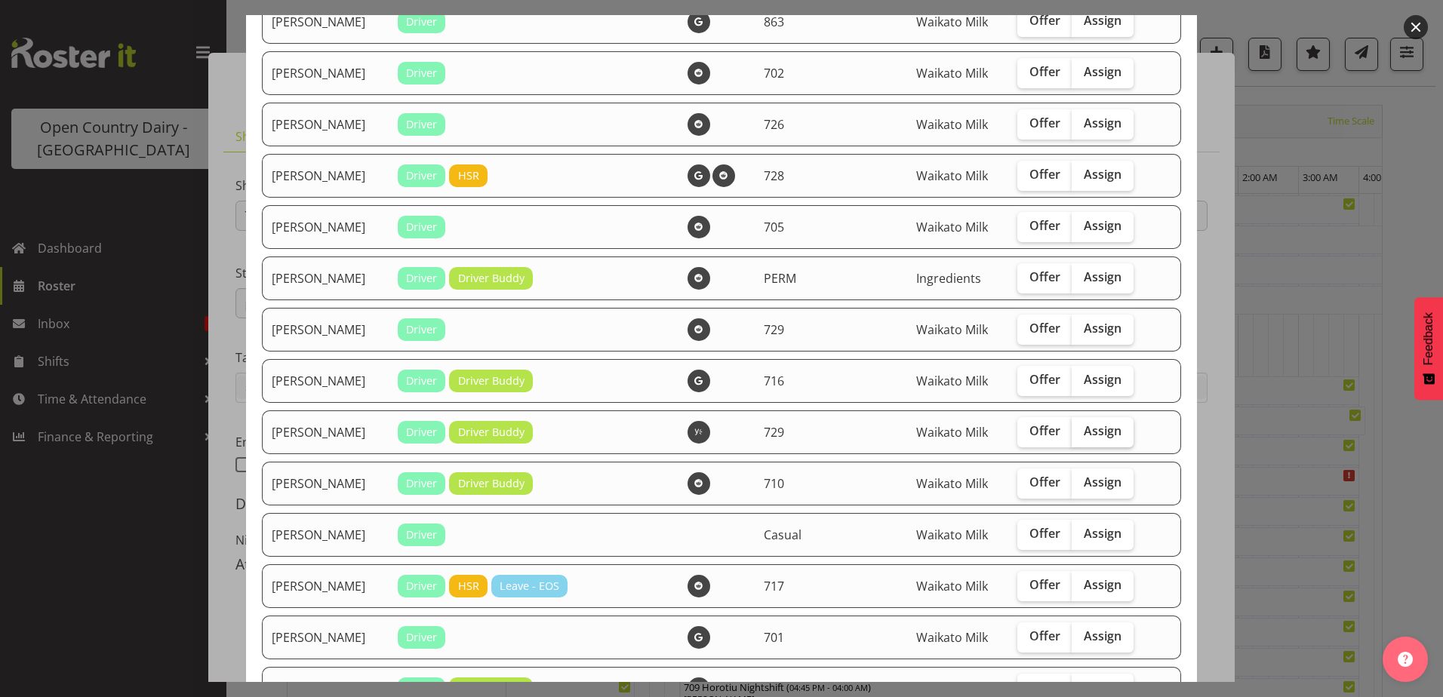
click at [1085, 431] on span "Assign" at bounding box center [1103, 430] width 38 height 15
click at [1082, 431] on input "Assign" at bounding box center [1077, 431] width 10 height 10
checkbox input "true"
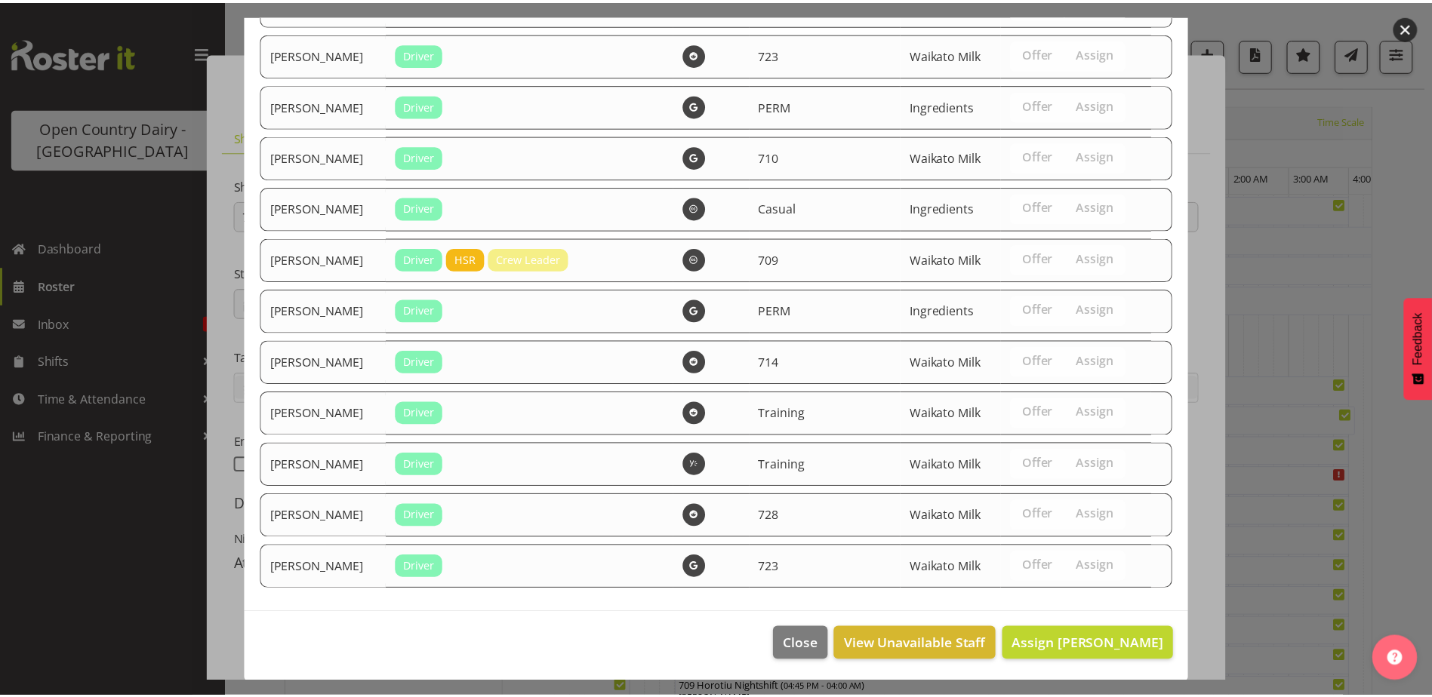
scroll to position [2551, 0]
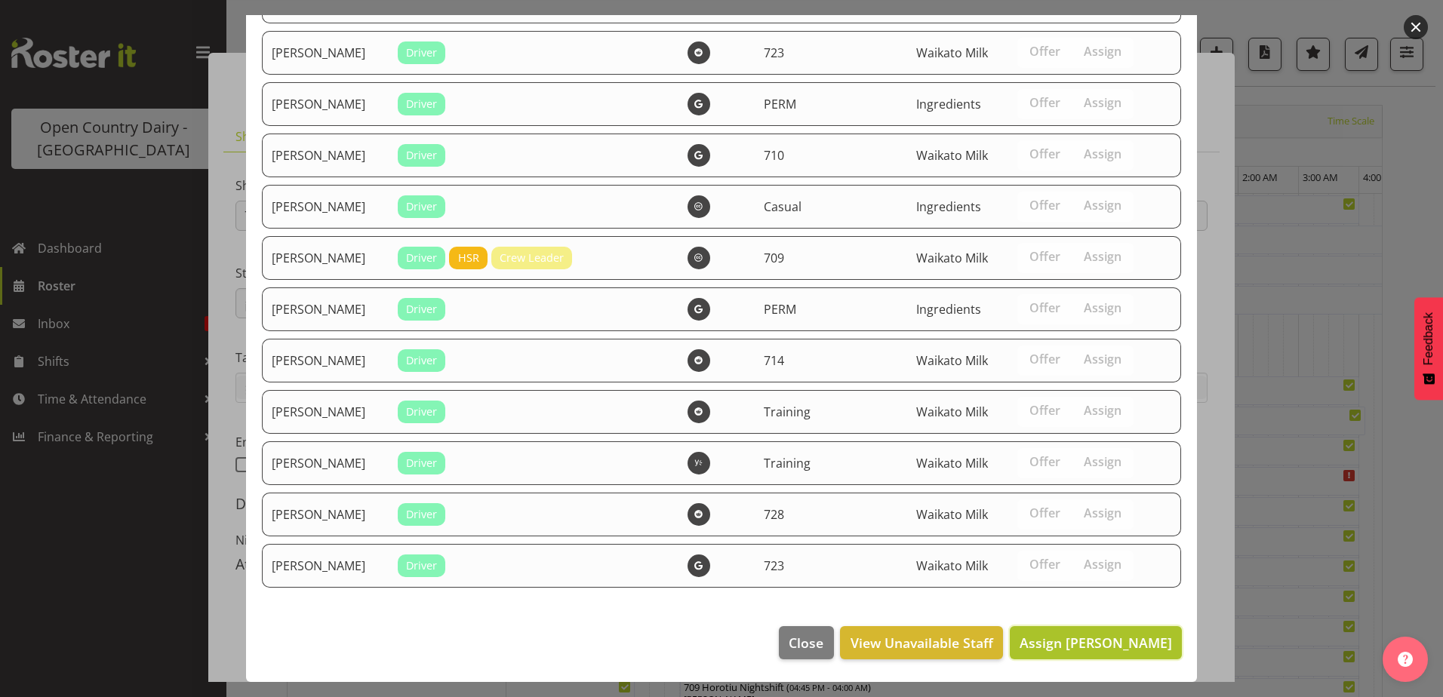
click at [1088, 639] on span "Assign [PERSON_NAME]" at bounding box center [1096, 643] width 152 height 18
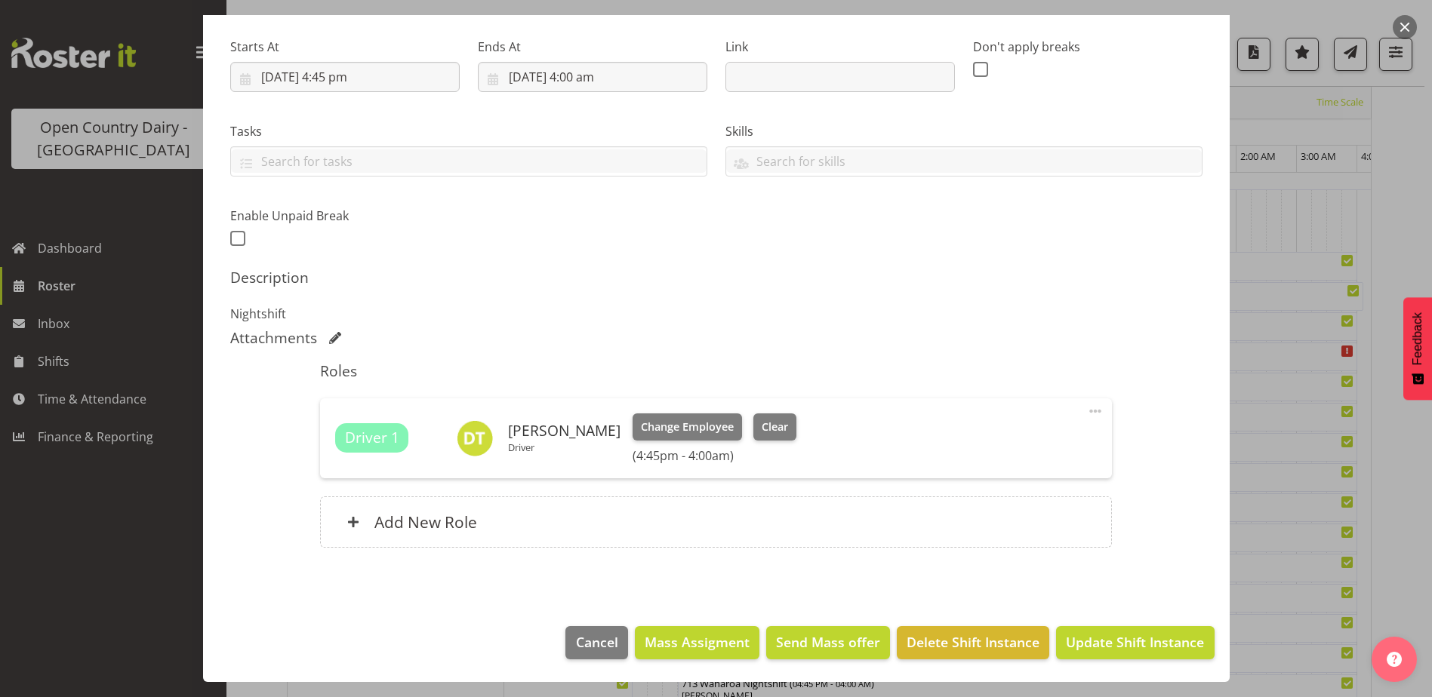
scroll to position [196, 0]
click at [1110, 647] on span "Update Shift Instance" at bounding box center [1135, 643] width 138 height 20
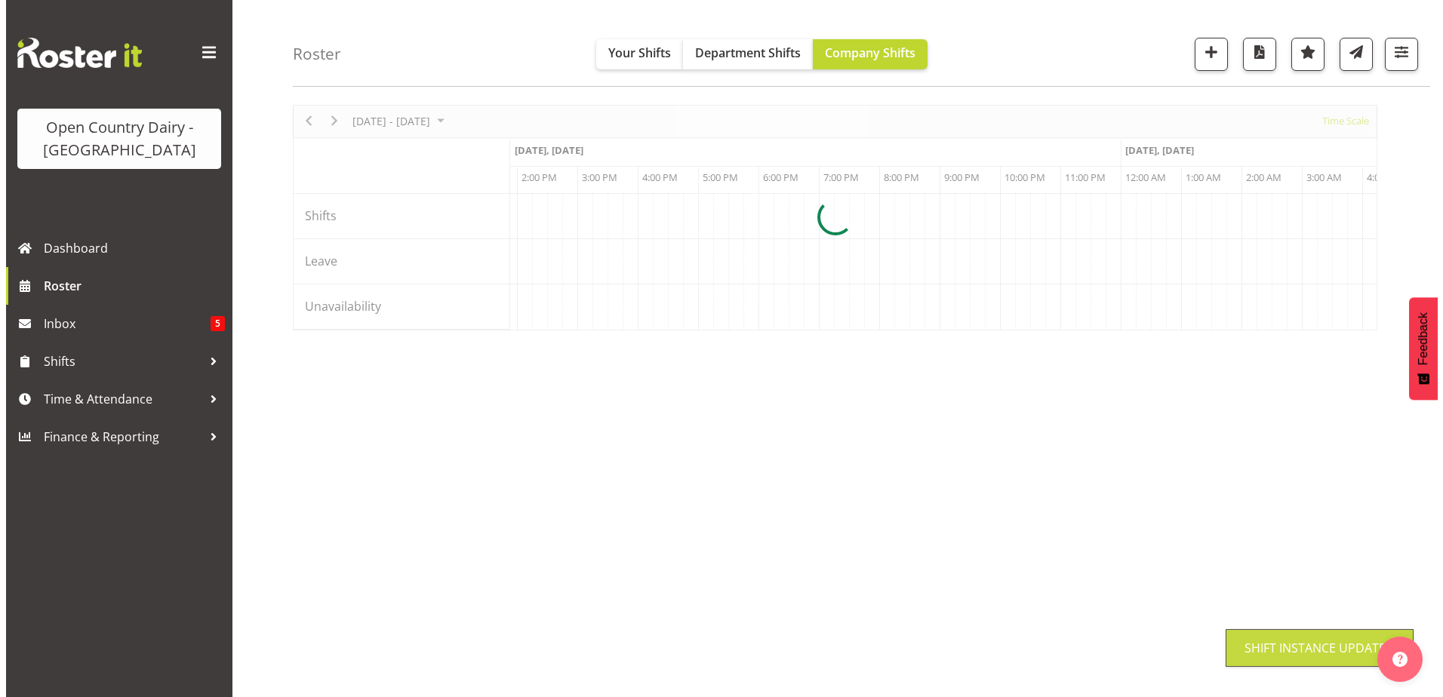
scroll to position [45, 0]
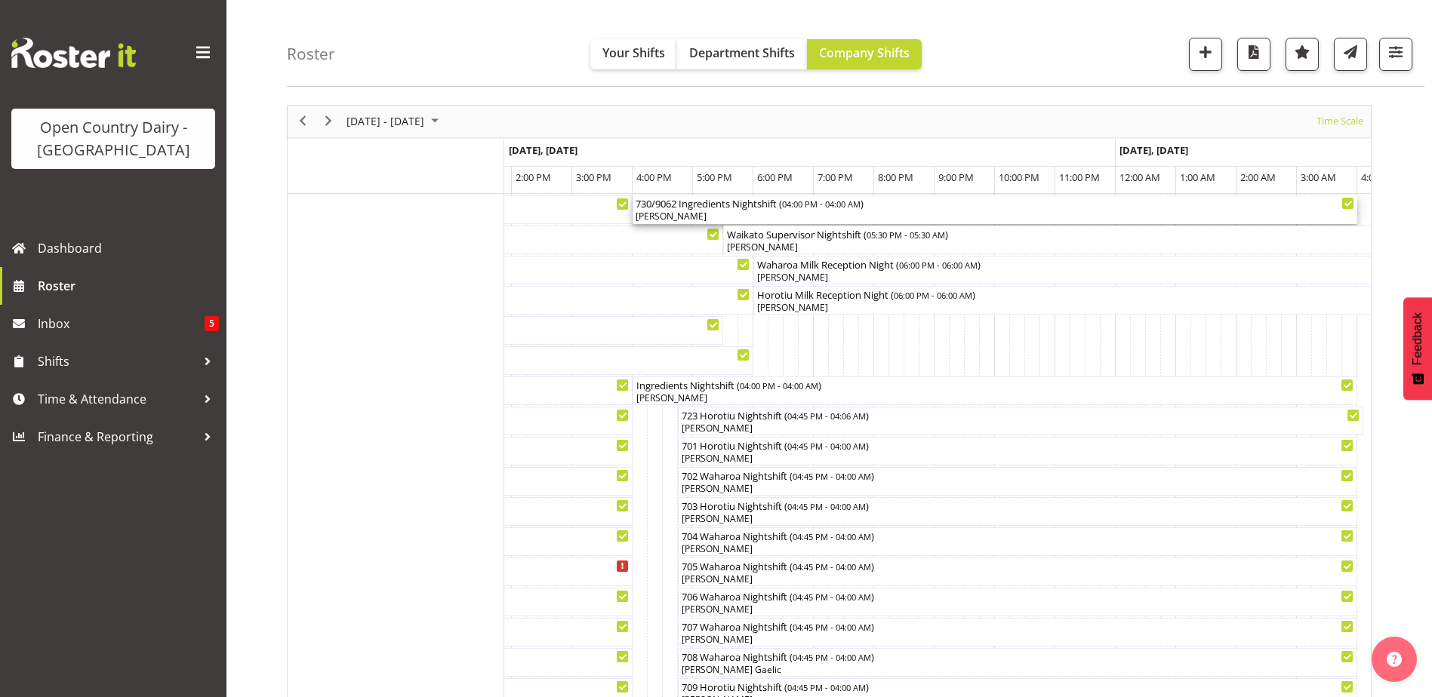
click at [676, 218] on div "[PERSON_NAME]" at bounding box center [995, 217] width 719 height 14
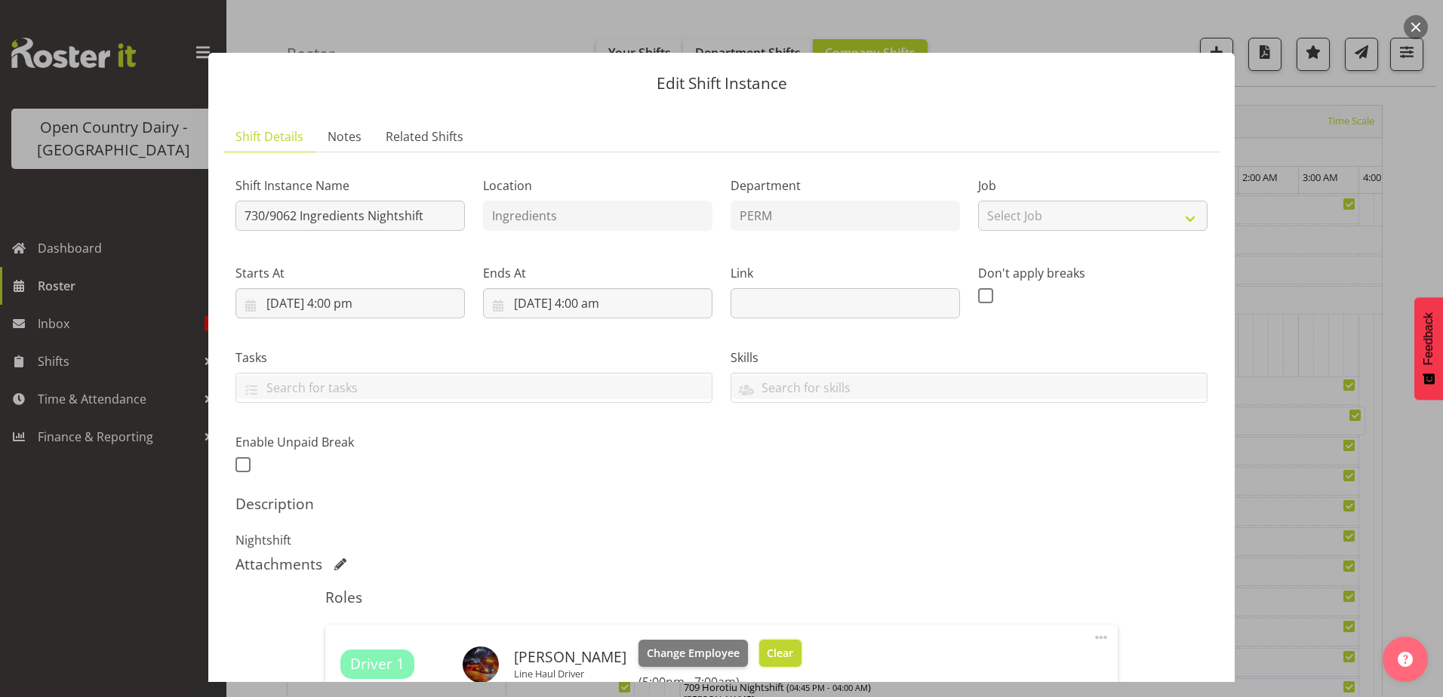
click at [765, 644] on button "Clear" at bounding box center [780, 653] width 43 height 27
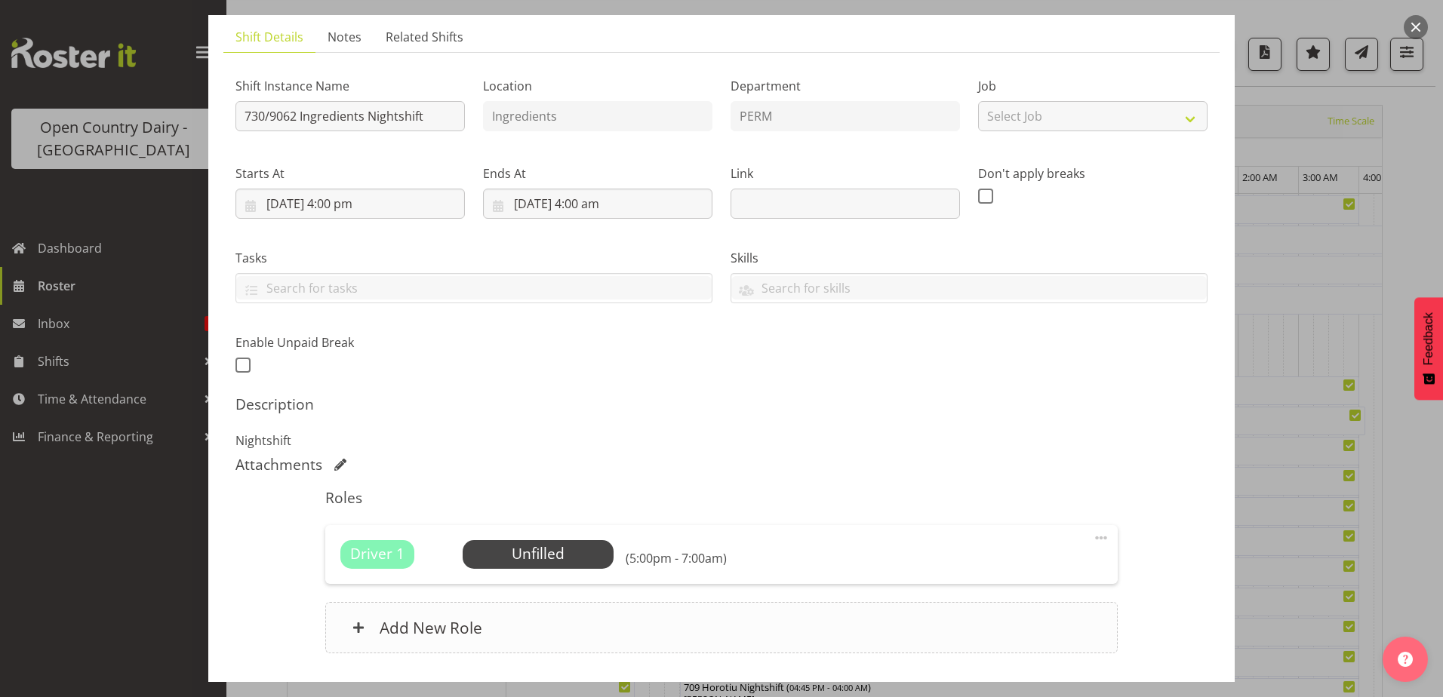
scroll to position [205, 0]
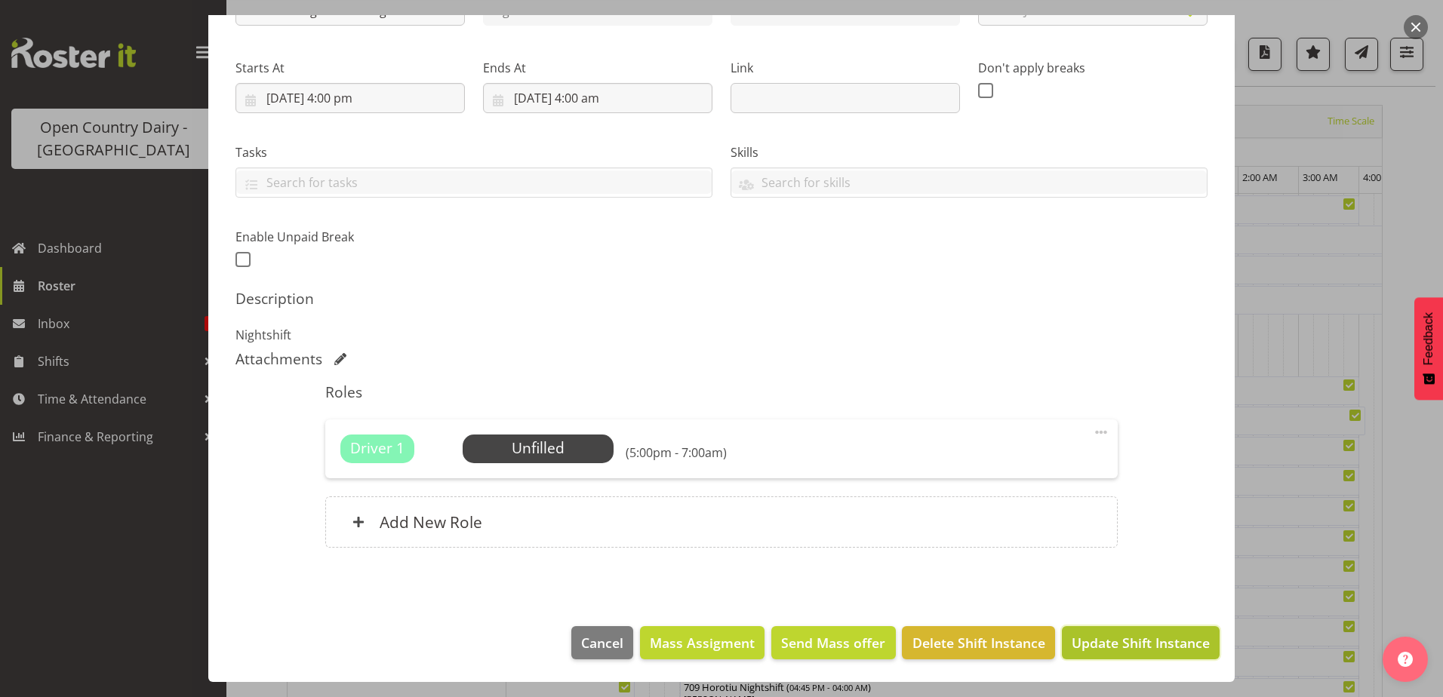
click at [1128, 642] on span "Update Shift Instance" at bounding box center [1141, 643] width 138 height 20
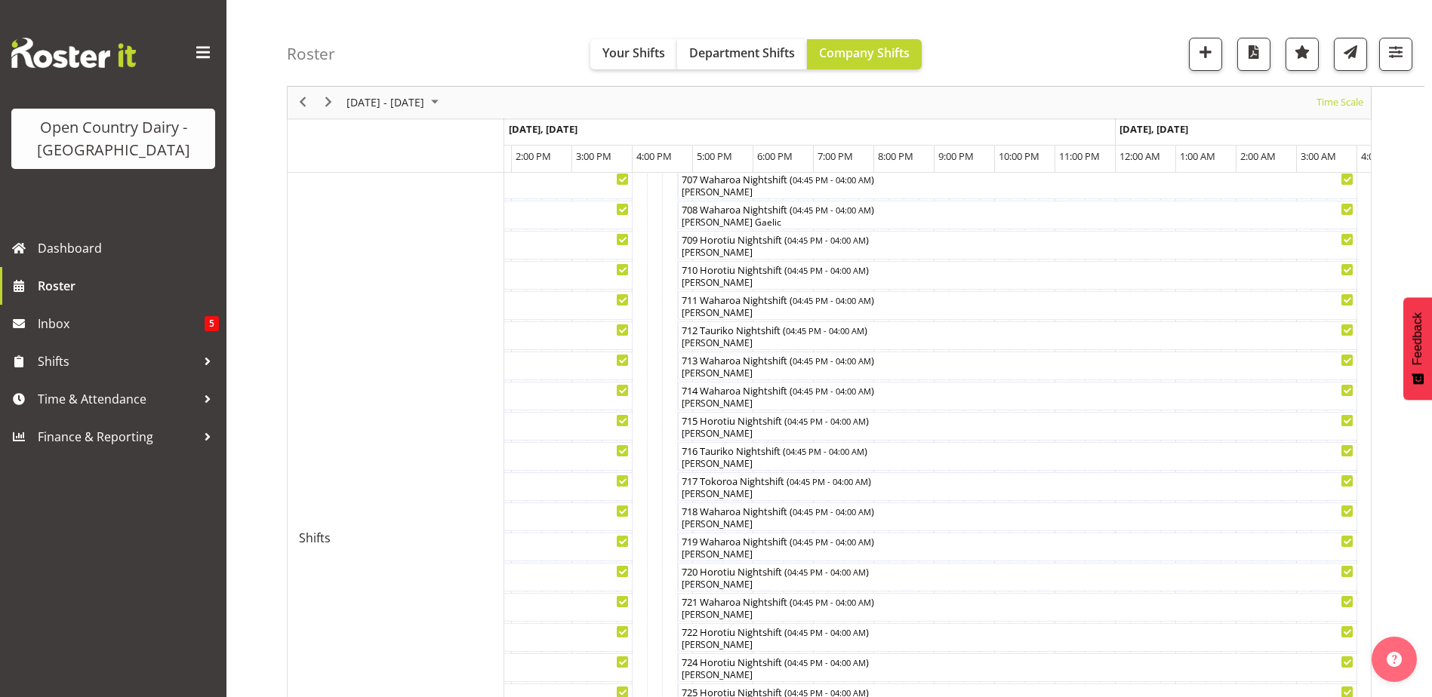
scroll to position [453, 0]
